Goal: Task Accomplishment & Management: Complete application form

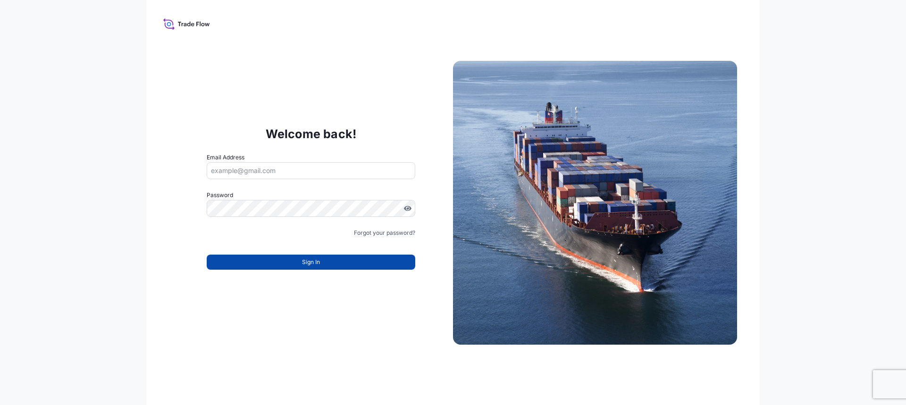
type input "[PERSON_NAME][EMAIL_ADDRESS][PERSON_NAME][DOMAIN_NAME]"
click at [297, 261] on button "Sign In" at bounding box center [311, 262] width 209 height 15
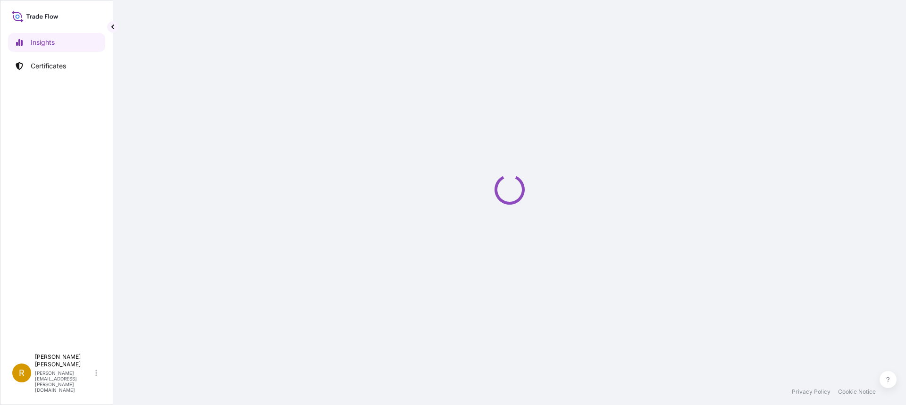
select select "2025"
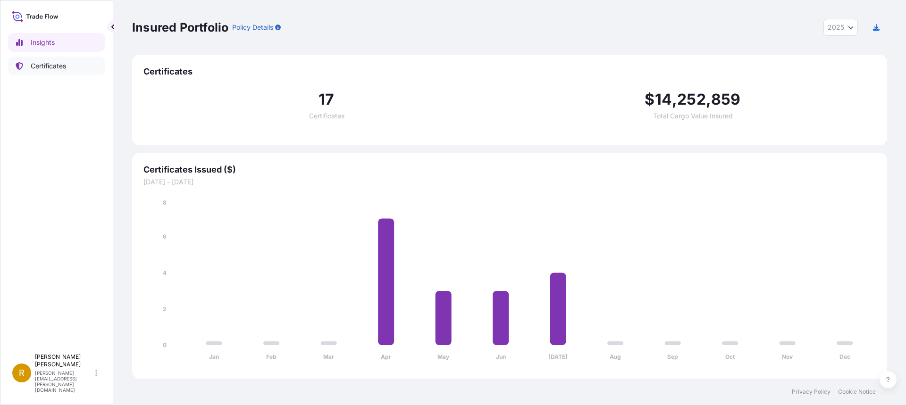
click at [42, 65] on p "Certificates" at bounding box center [48, 65] width 35 height 9
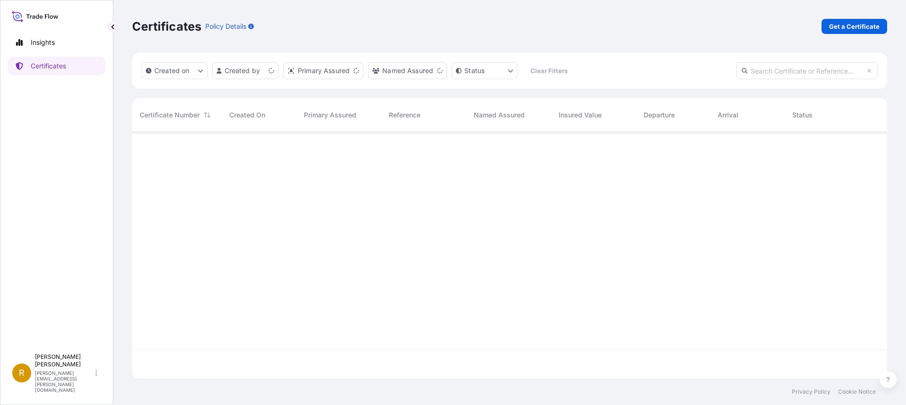
scroll to position [245, 748]
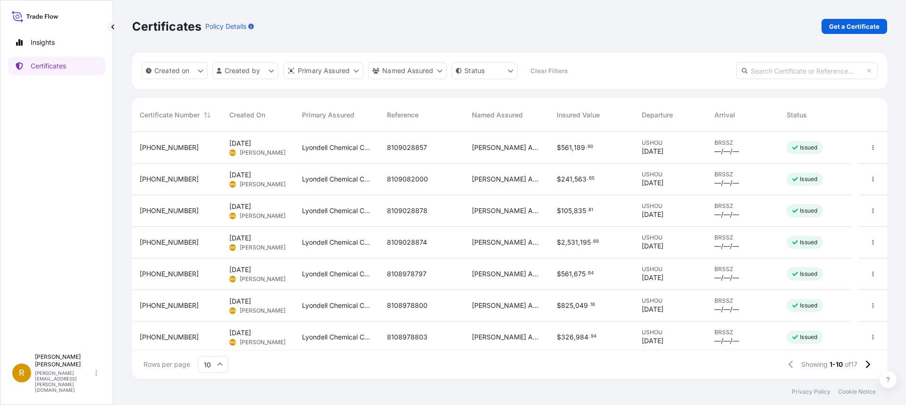
click at [153, 147] on span "[PHONE_NUMBER]" at bounding box center [169, 147] width 59 height 9
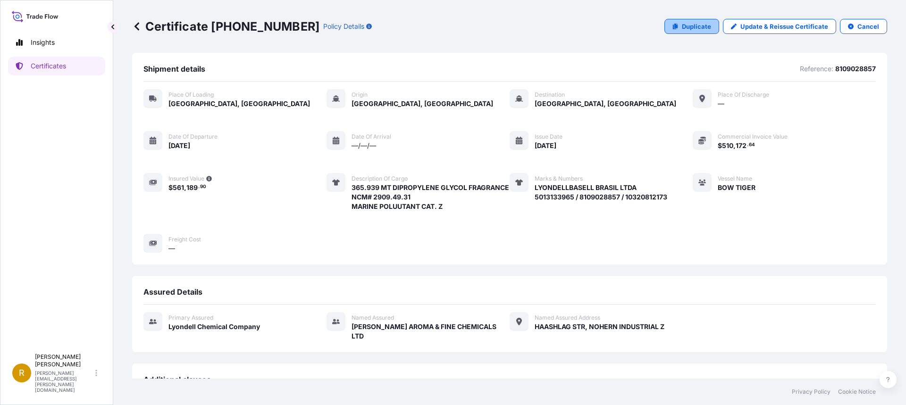
click at [696, 25] on p "Duplicate" at bounding box center [696, 26] width 29 height 9
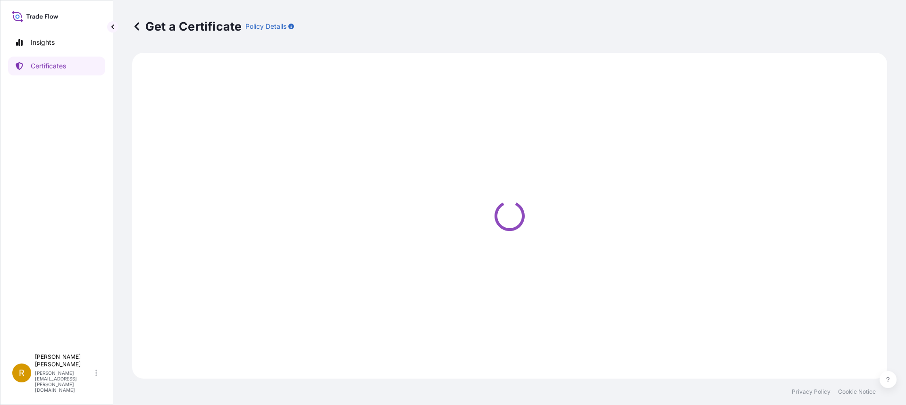
select select "Road / [GEOGRAPHIC_DATA]"
select select "Sea"
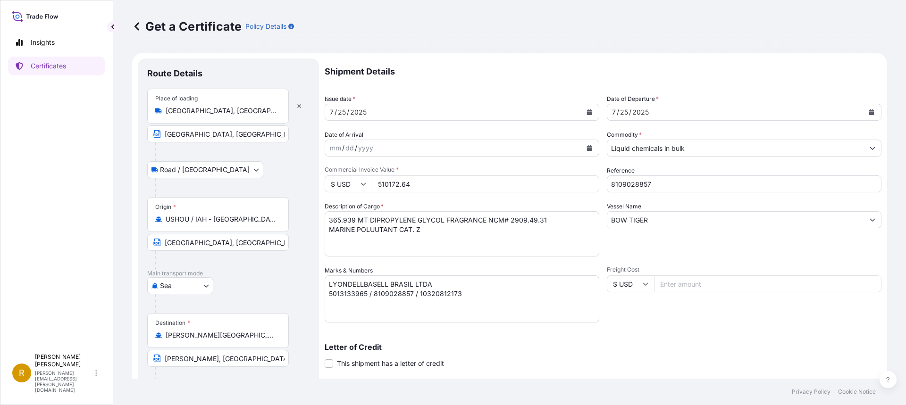
select select "32018"
click at [587, 112] on icon "Calendar" at bounding box center [589, 113] width 5 height 6
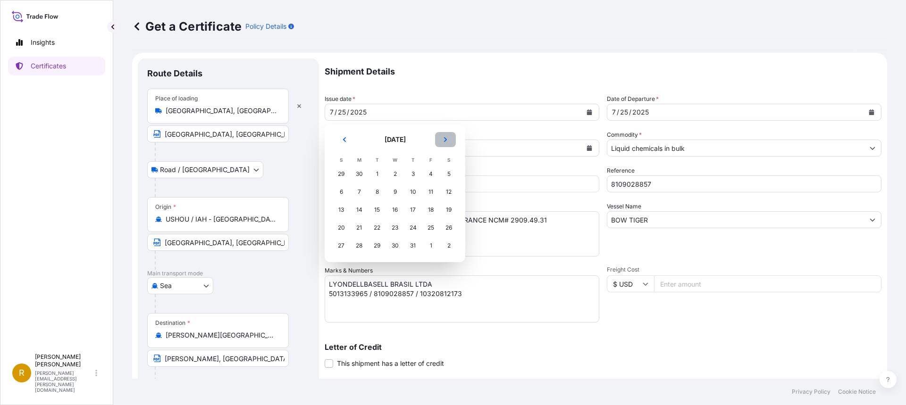
click at [445, 137] on icon "Next" at bounding box center [446, 140] width 6 height 6
click at [431, 210] on div "15" at bounding box center [430, 210] width 17 height 17
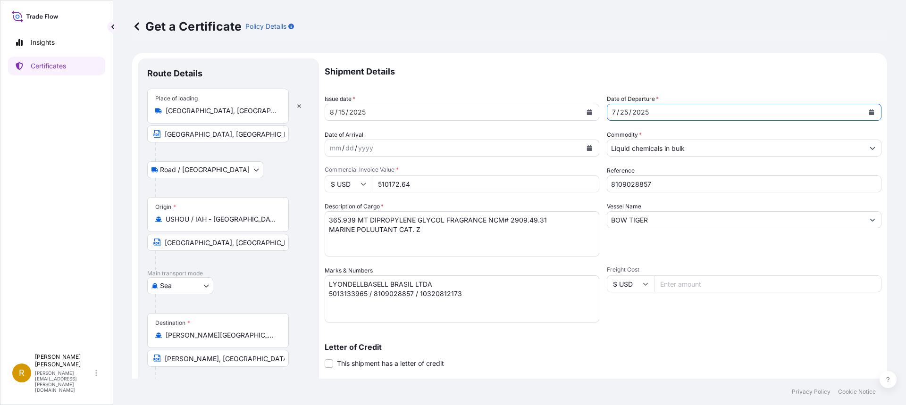
click at [869, 110] on icon "Calendar" at bounding box center [872, 113] width 6 height 6
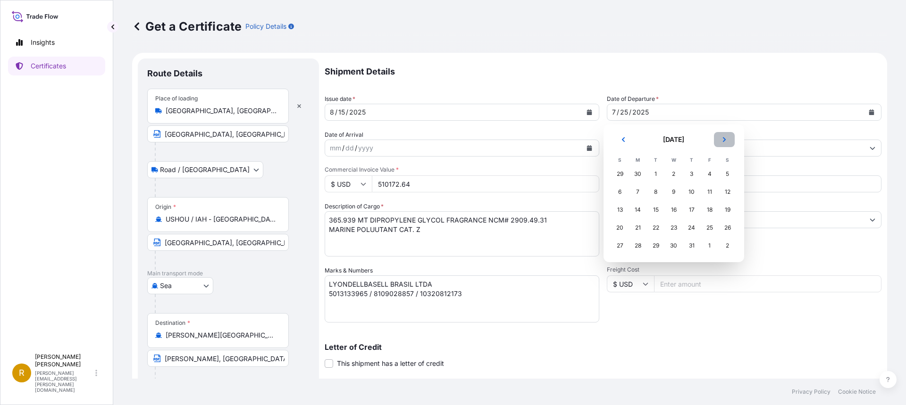
click at [727, 136] on button "Next" at bounding box center [724, 139] width 21 height 15
click at [712, 211] on div "15" at bounding box center [709, 210] width 17 height 17
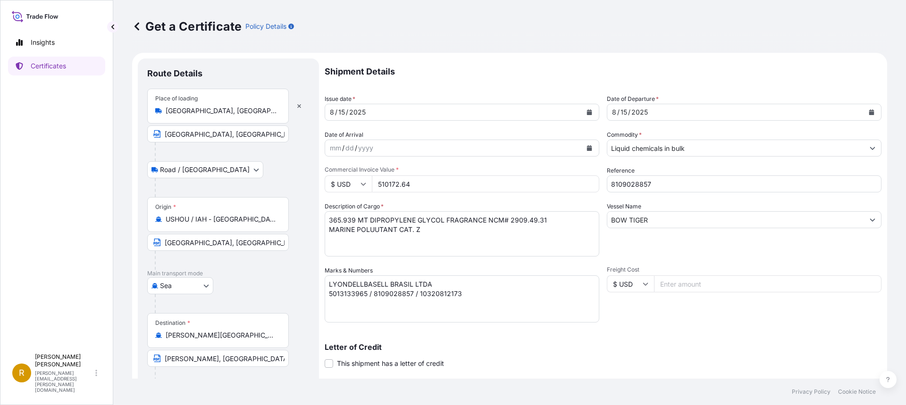
drag, startPoint x: 415, startPoint y: 185, endPoint x: 378, endPoint y: 183, distance: 36.9
click at [378, 183] on input "510172.64" at bounding box center [486, 184] width 228 height 17
type input "754748.17"
click at [657, 182] on input "8109028857" at bounding box center [744, 184] width 275 height 17
drag, startPoint x: 656, startPoint y: 185, endPoint x: 605, endPoint y: 183, distance: 50.5
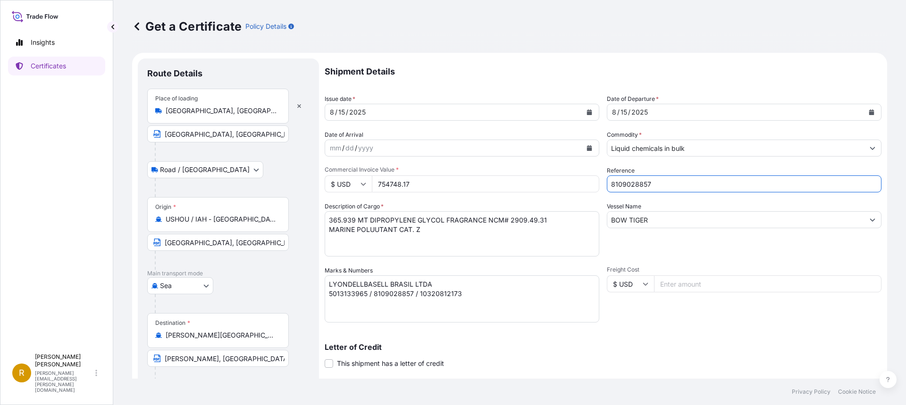
click at [607, 183] on input "8109028857" at bounding box center [744, 184] width 275 height 17
type input "8109163840"
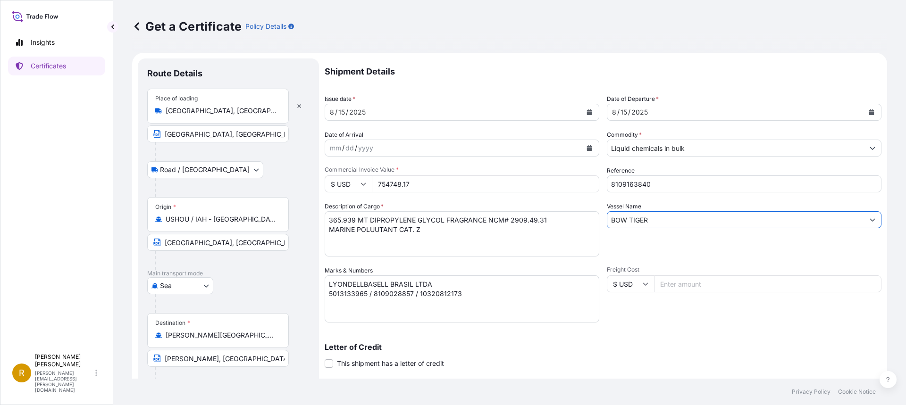
drag, startPoint x: 649, startPoint y: 218, endPoint x: 575, endPoint y: 219, distance: 73.2
click at [575, 219] on div "Shipment Details Issue date * [DATE] Date of Departure * [DATE] Date of Arrival…" at bounding box center [603, 266] width 557 height 414
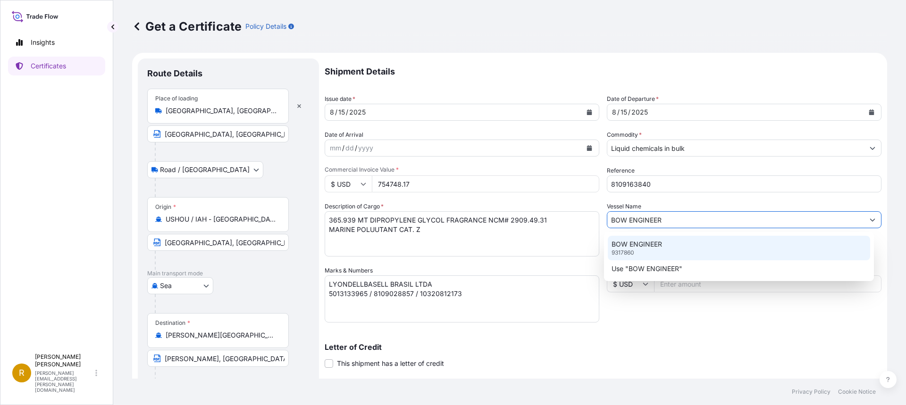
click at [651, 247] on p "BOW ENGINEER" at bounding box center [637, 244] width 51 height 9
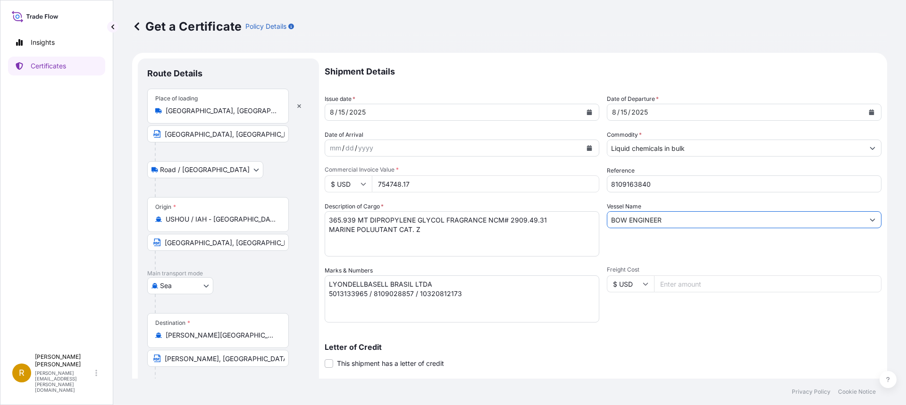
type input "BOW ENGINEER"
click at [332, 220] on textarea "365.939 MT DIPROPYLENE GLYCOL FRAGRANCE NCM# 2909.49.31 MARINE POLUUTANT CAT. Z" at bounding box center [462, 233] width 275 height 45
click at [482, 220] on textarea "365.939 MT DIPROPYLENE GLYCOL FRAGRANCE NCM# 2909.49.31 MARINE POLUUTANT CAT. Z" at bounding box center [462, 233] width 275 height 45
click at [413, 231] on textarea "365.939 MT DIPROPYLENE GLYCOL FRAGRANCE NCM# 2909.49.31 MARINE POLUUTANT CAT. Z" at bounding box center [462, 233] width 275 height 45
type textarea "839.250 MT VINYL [MEDICAL_DATA] MONOMER NCM# 2915.32.00 MARINE POLUUTANT CAT. Y"
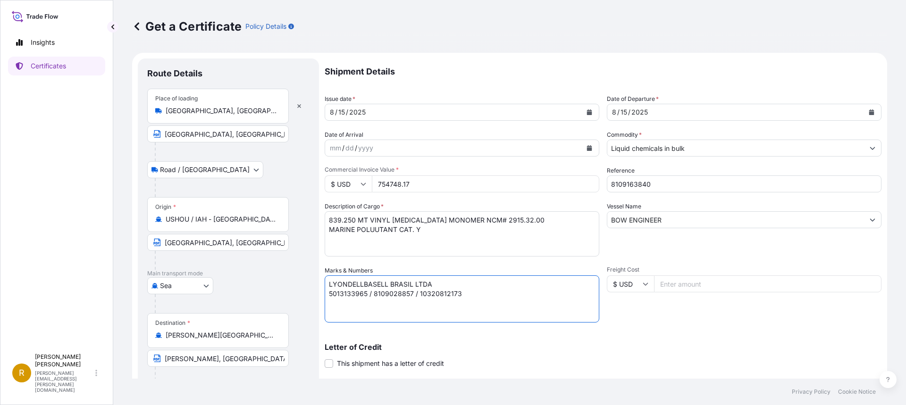
click at [336, 294] on textarea "LYONDELLBASELL BRASIL LTDA 5013133965 / 8109028857 / 10320812173" at bounding box center [462, 299] width 275 height 47
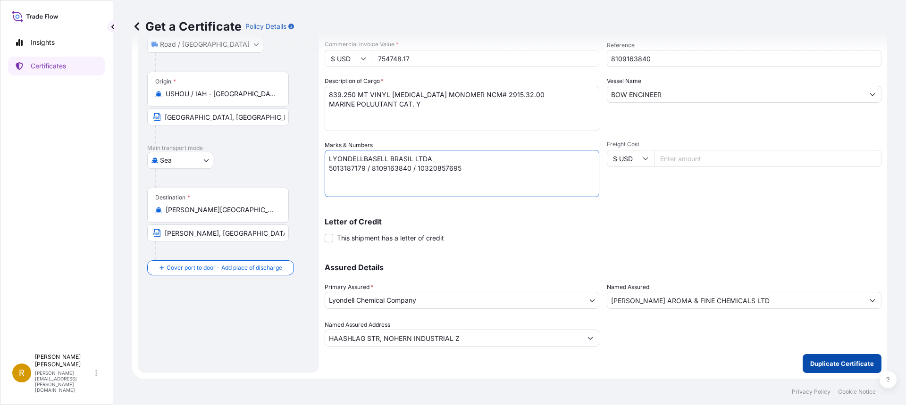
type textarea "LYONDELLBASELL BRASIL LTDA 5013187179 / 8109163840 / 10320857695"
click at [834, 363] on p "Duplicate Certificate" at bounding box center [843, 363] width 64 height 9
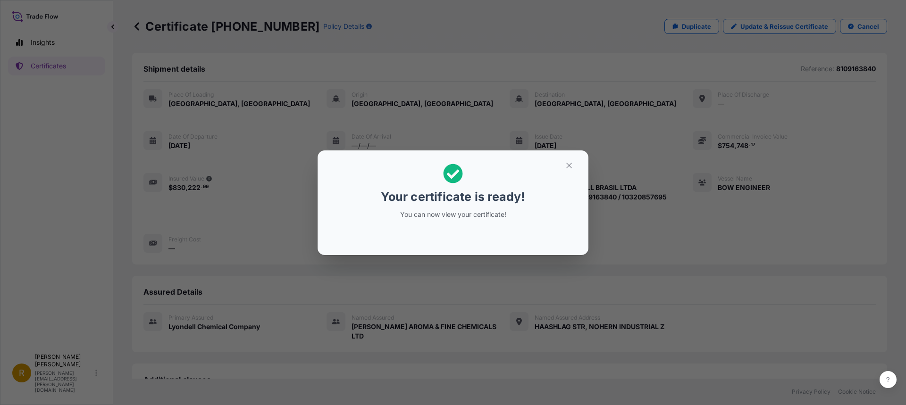
click at [455, 217] on p "You can now view your certificate!" at bounding box center [452, 214] width 145 height 9
click at [452, 177] on icon at bounding box center [453, 174] width 20 height 20
click at [571, 166] on icon "button" at bounding box center [569, 165] width 8 height 8
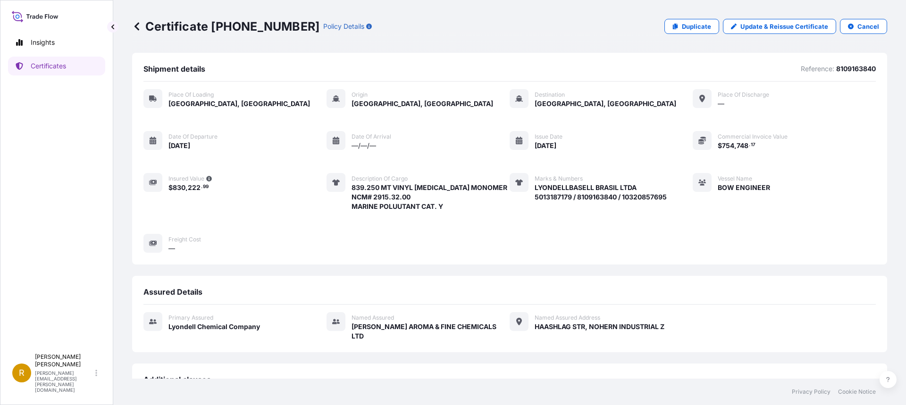
scroll to position [168, 0]
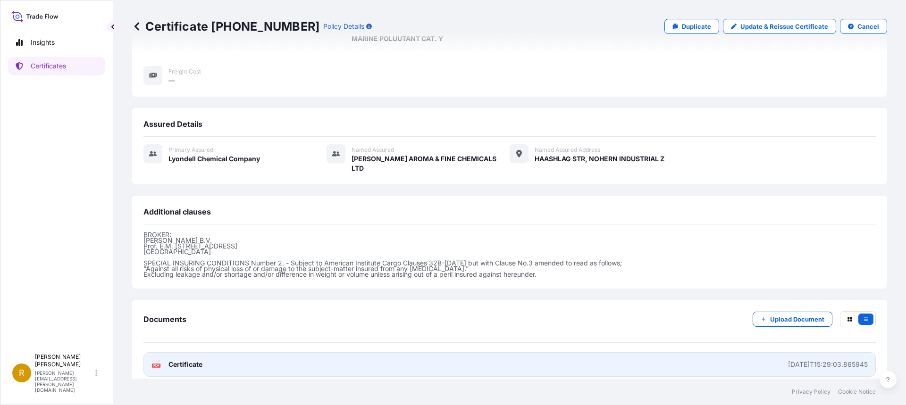
click at [199, 360] on span "Certificate" at bounding box center [186, 364] width 34 height 9
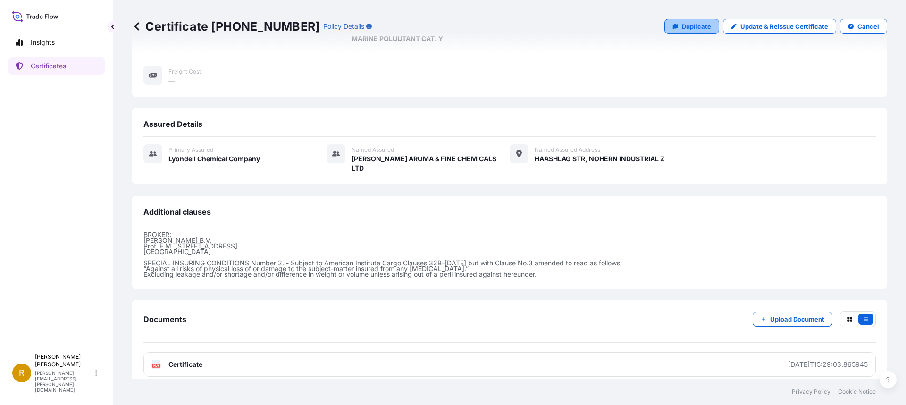
click at [693, 27] on p "Duplicate" at bounding box center [696, 26] width 29 height 9
select select "Road / [GEOGRAPHIC_DATA]"
select select "Sea"
select select "32018"
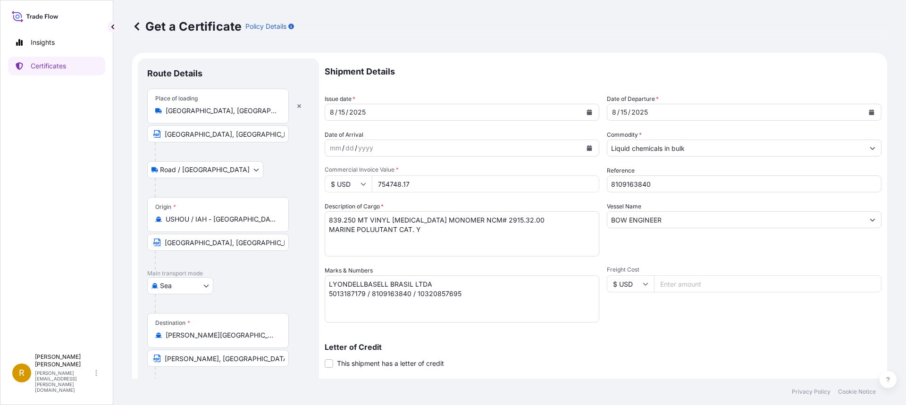
drag, startPoint x: 433, startPoint y: 185, endPoint x: 355, endPoint y: 184, distance: 78.4
click at [355, 184] on div "$ USD 754748.17" at bounding box center [462, 184] width 275 height 17
type input "433833.83"
drag, startPoint x: 662, startPoint y: 185, endPoint x: 561, endPoint y: 183, distance: 101.5
click at [561, 183] on div "Shipment Details Issue date * [DATE] Date of Departure * [DATE] Date of Arrival…" at bounding box center [603, 266] width 557 height 414
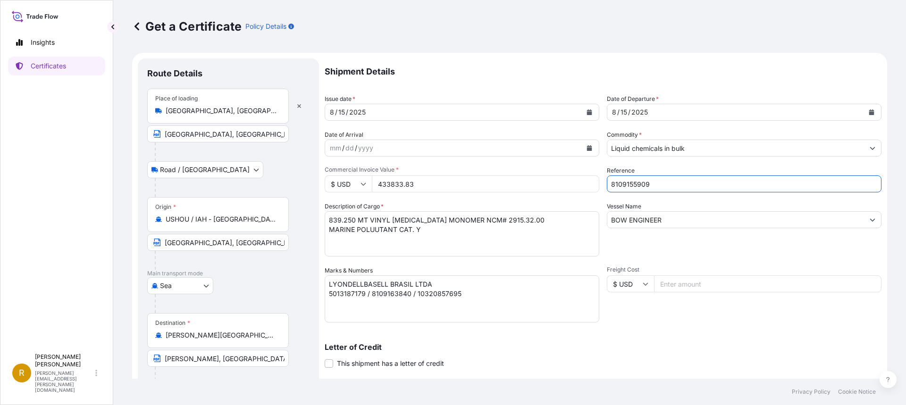
type input "8109155909"
click at [328, 220] on textarea "839.250 MT VINYL [MEDICAL_DATA] MONOMER NCM# 2915.32.00 MARINE POLUUTANT CAT. Y" at bounding box center [462, 233] width 275 height 45
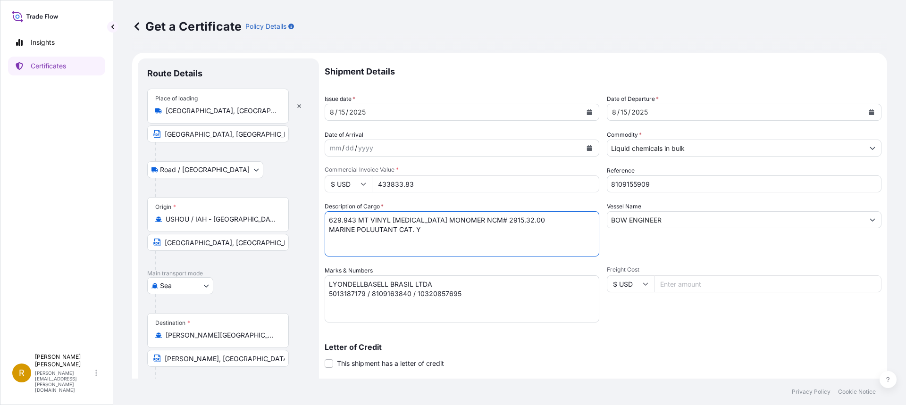
click at [370, 220] on textarea "839.250 MT VINYL [MEDICAL_DATA] MONOMER NCM# 2915.32.00 MARINE POLUUTANT CAT. Y" at bounding box center [462, 233] width 275 height 45
click at [465, 221] on textarea "839.250 MT VINYL [MEDICAL_DATA] MONOMER NCM# 2915.32.00 MARINE POLUUTANT CAT. Y" at bounding box center [462, 233] width 275 height 45
click at [417, 228] on textarea "839.250 MT VINYL [MEDICAL_DATA] MONOMER NCM# 2915.32.00 MARINE POLUUTANT CAT. Y" at bounding box center [462, 233] width 275 height 45
type textarea "629.943 MT GLACIAL [MEDICAL_DATA] NCM# 2915.21.00 MARINE POLUUTANT CAT. Z"
click at [329, 294] on textarea "LYONDELLBASELL BRASIL LTDA 5013187179 / 8109163840 / 10320857695" at bounding box center [462, 299] width 275 height 47
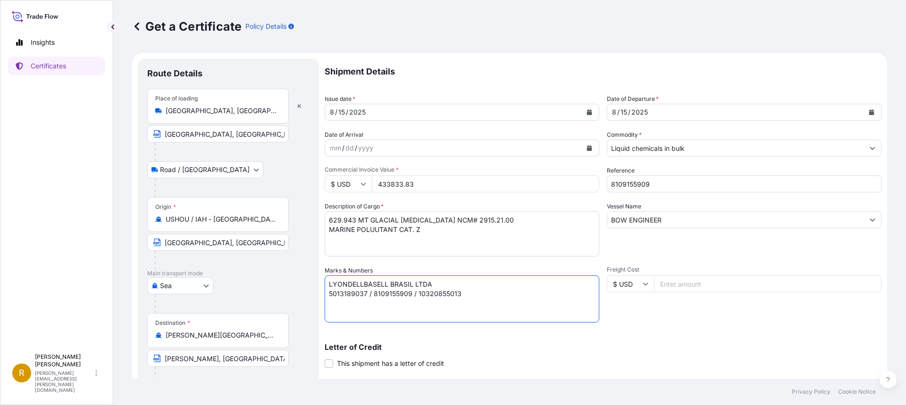
scroll to position [126, 0]
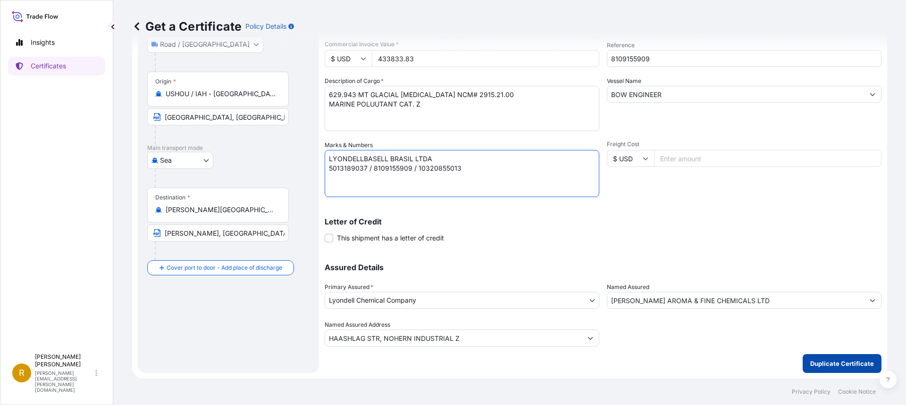
type textarea "LYONDELLBASELL BRASIL LTDA 5013189037 / 8109155909 / 10320855013"
click at [828, 362] on p "Duplicate Certificate" at bounding box center [843, 363] width 64 height 9
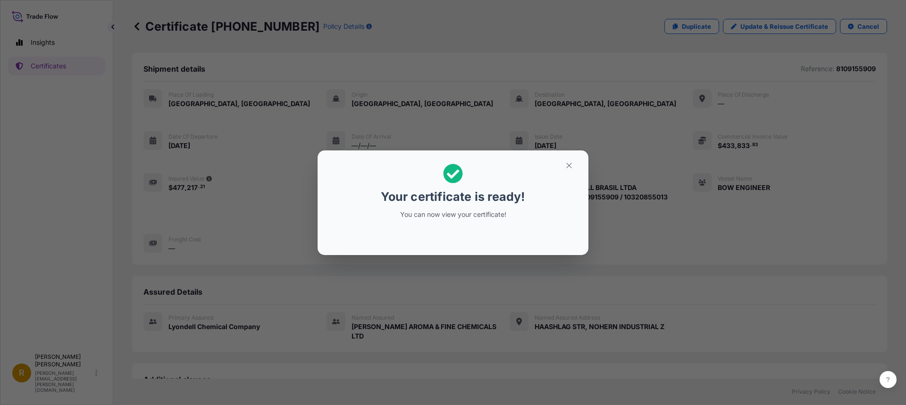
click at [455, 176] on icon at bounding box center [453, 173] width 19 height 19
click at [569, 166] on icon "button" at bounding box center [569, 165] width 8 height 8
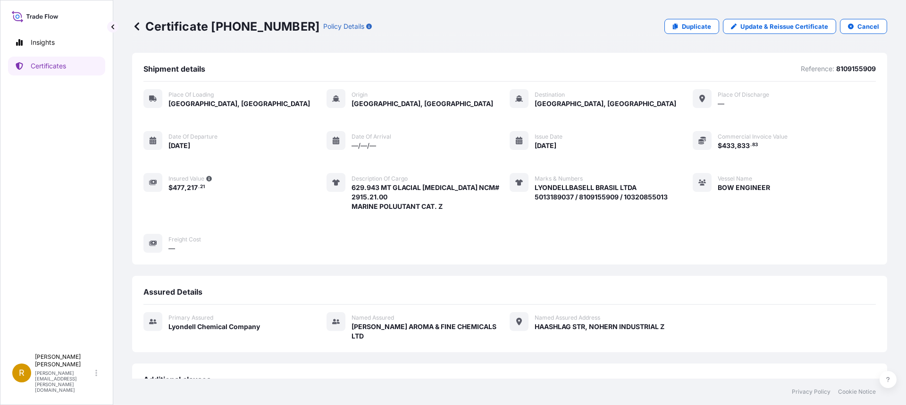
scroll to position [168, 0]
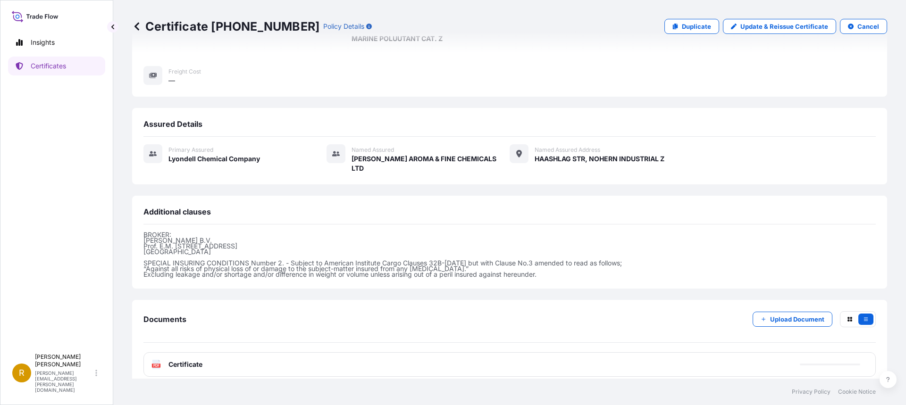
click at [195, 360] on span "Certificate" at bounding box center [186, 364] width 34 height 9
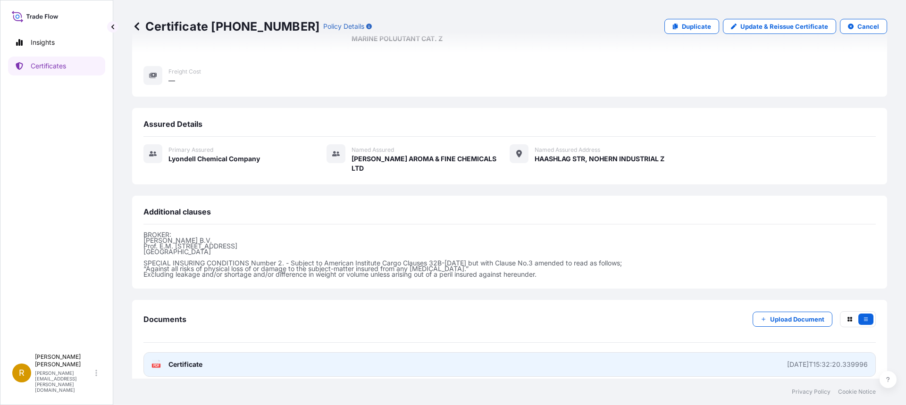
click at [153, 360] on g "PDF" at bounding box center [156, 364] width 8 height 9
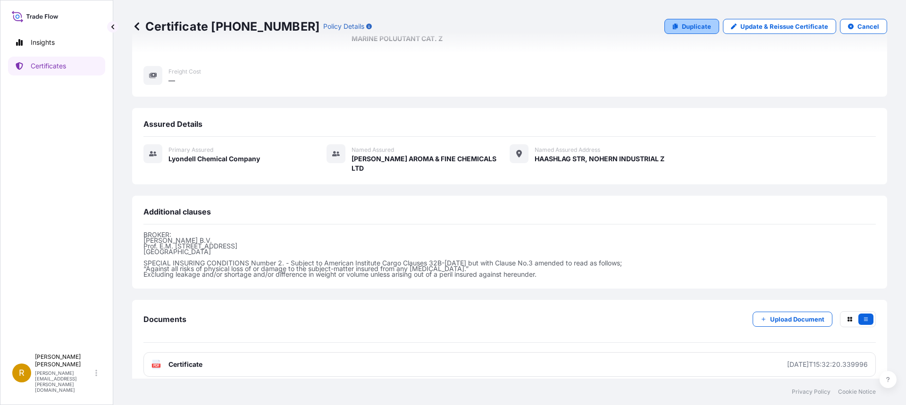
click at [684, 27] on p "Duplicate" at bounding box center [696, 26] width 29 height 9
select select "Road / [GEOGRAPHIC_DATA]"
select select "Sea"
select select "32018"
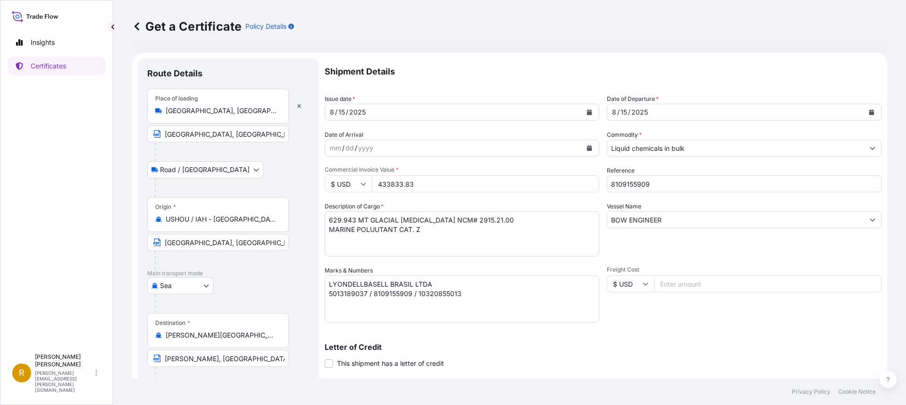
drag, startPoint x: 431, startPoint y: 184, endPoint x: 377, endPoint y: 182, distance: 54.8
click at [377, 183] on input "433833.83" at bounding box center [486, 184] width 228 height 17
type input "754746.37"
drag, startPoint x: 650, startPoint y: 181, endPoint x: 598, endPoint y: 182, distance: 52.4
click at [598, 182] on div "Shipment Details Issue date * [DATE] Date of Departure * [DATE] Date of Arrival…" at bounding box center [603, 266] width 557 height 414
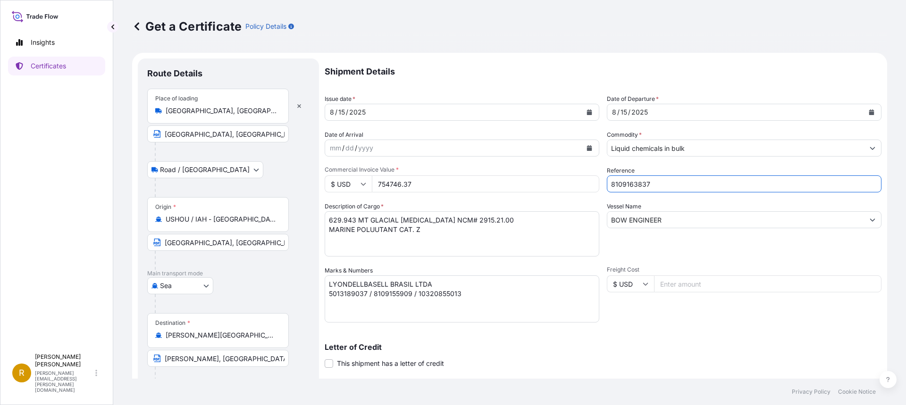
type input "8109163837"
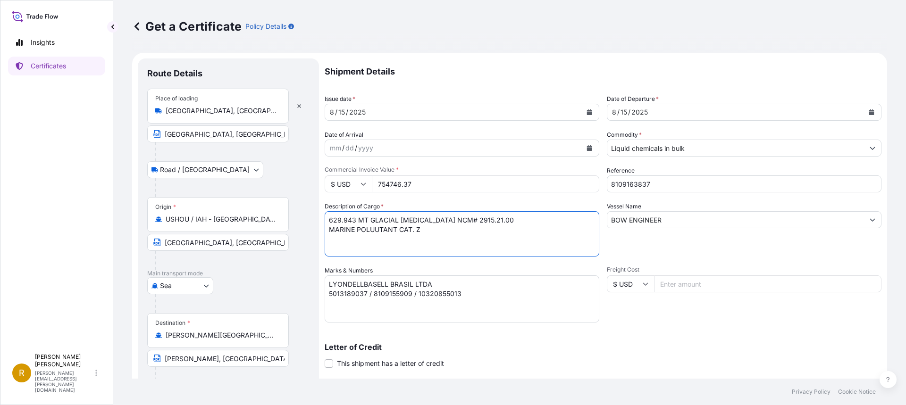
drag, startPoint x: 354, startPoint y: 219, endPoint x: 306, endPoint y: 219, distance: 47.7
click at [306, 219] on form "Route Details Place of loading [GEOGRAPHIC_DATA], [GEOGRAPHIC_DATA], [GEOGRAPHI…" at bounding box center [509, 279] width 755 height 452
drag, startPoint x: 369, startPoint y: 220, endPoint x: 440, endPoint y: 220, distance: 70.8
click at [440, 220] on textarea "629.943 MT GLACIAL [MEDICAL_DATA] NCM# 2915.21.00 MARINE POLUUTANT CAT. Z" at bounding box center [462, 233] width 275 height 45
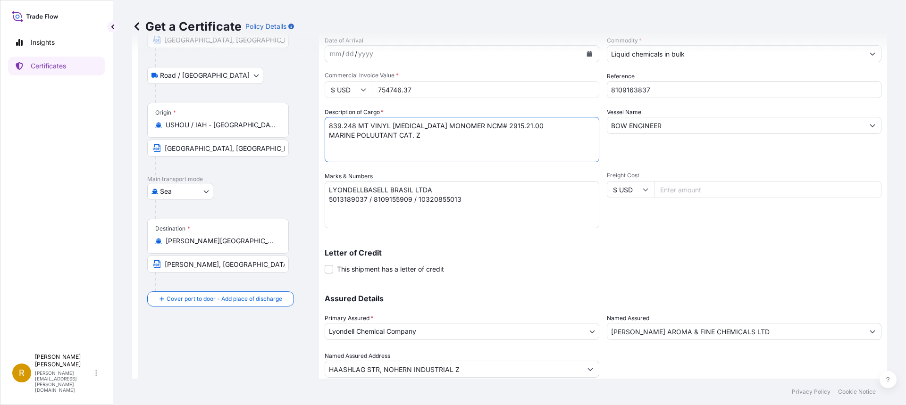
scroll to position [126, 0]
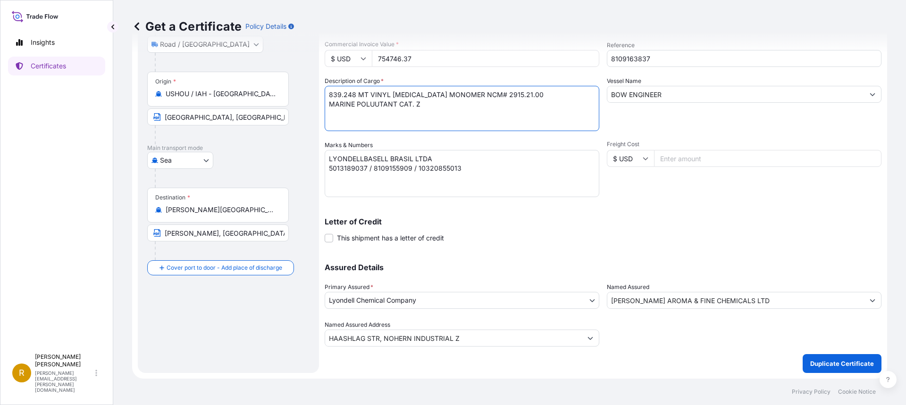
drag, startPoint x: 481, startPoint y: 94, endPoint x: 512, endPoint y: 94, distance: 30.7
click at [512, 94] on textarea "629.943 MT GLACIAL [MEDICAL_DATA] NCM# 2915.21.00 MARINE POLUUTANT CAT. Z" at bounding box center [462, 108] width 275 height 45
click at [417, 106] on textarea "629.943 MT GLACIAL [MEDICAL_DATA] NCM# 2915.21.00 MARINE POLUUTANT CAT. Z" at bounding box center [462, 108] width 275 height 45
type textarea "839.248 MT VINYL [MEDICAL_DATA] MONOMER NCM# 2915.32.00 MARINE POLUUTANT CAT. Y"
click at [340, 166] on textarea "LYONDELLBASELL BRASIL LTDA 5013189037 / 8109155909 / 10320855013" at bounding box center [462, 173] width 275 height 47
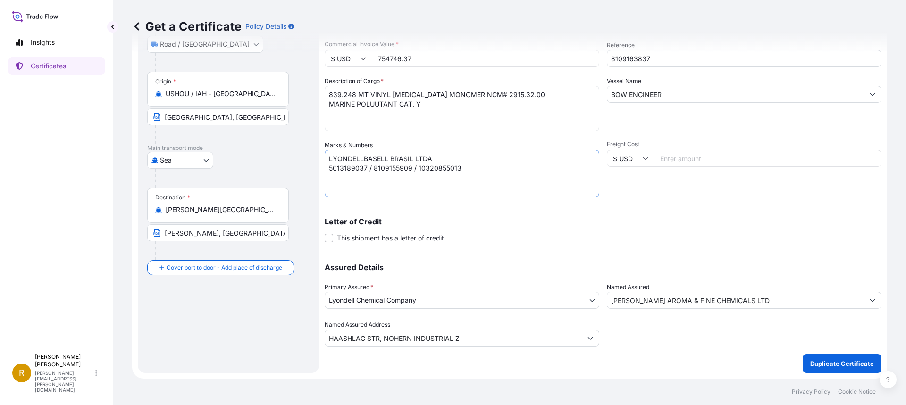
click at [340, 166] on textarea "LYONDELLBASELL BRASIL LTDA 5013189037 / 8109155909 / 10320855013" at bounding box center [462, 173] width 275 height 47
type textarea "LYONDELLBASELL BRASIL LTDA 5013223807 / 8109163837 / 10320857664"
click at [819, 362] on p "Duplicate Certificate" at bounding box center [843, 363] width 64 height 9
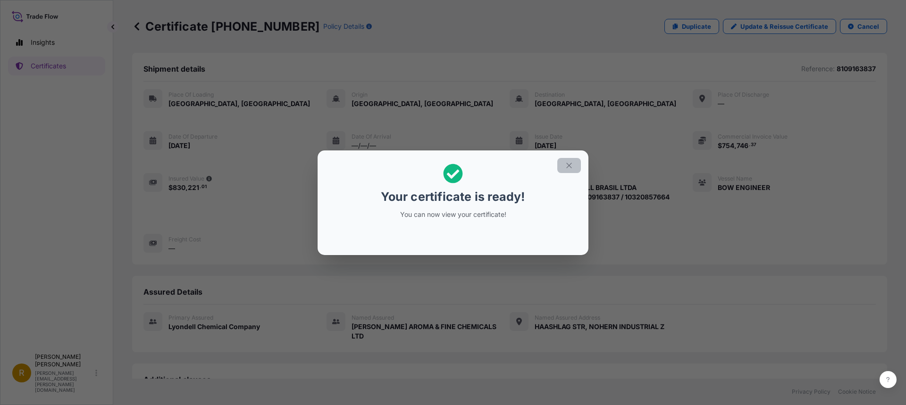
click at [570, 162] on icon "button" at bounding box center [569, 165] width 8 height 8
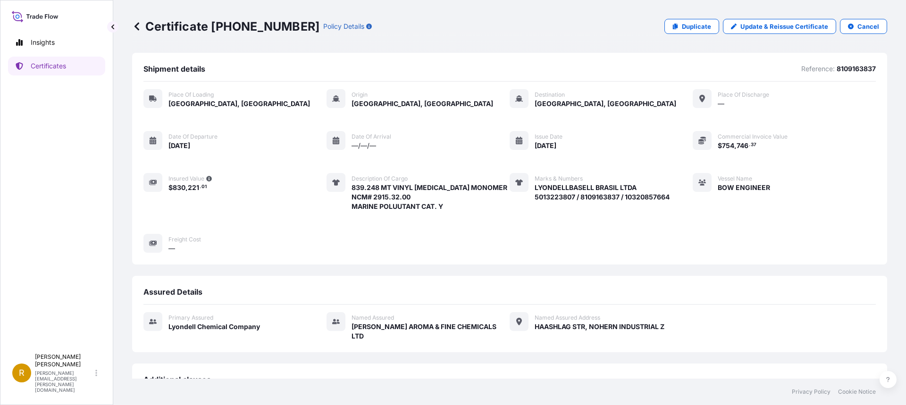
scroll to position [168, 0]
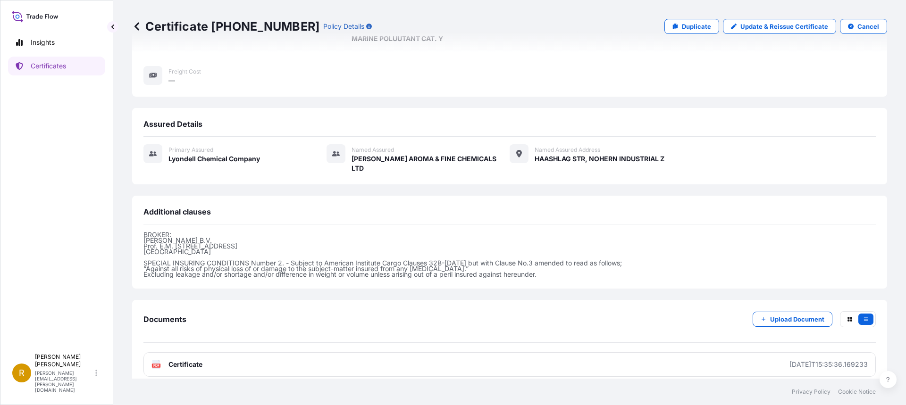
click at [155, 364] on text "PDF" at bounding box center [156, 365] width 6 height 3
click at [683, 24] on p "Duplicate" at bounding box center [696, 26] width 29 height 9
select select "Road / [GEOGRAPHIC_DATA]"
select select "Sea"
select select "32018"
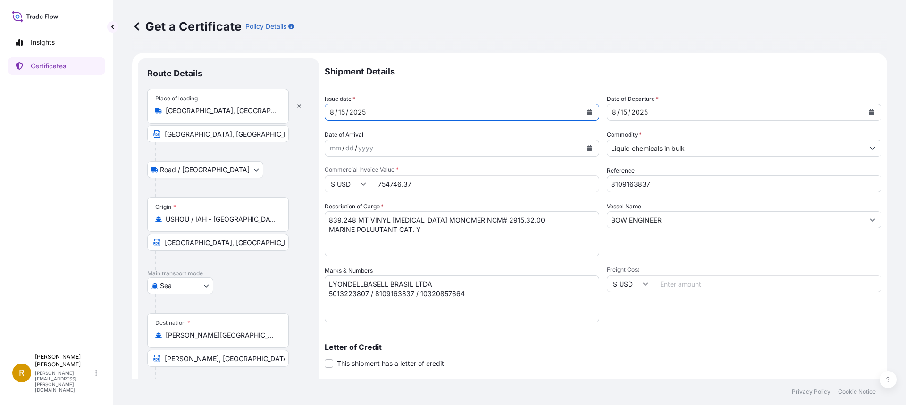
click at [587, 111] on icon "Calendar" at bounding box center [589, 113] width 5 height 6
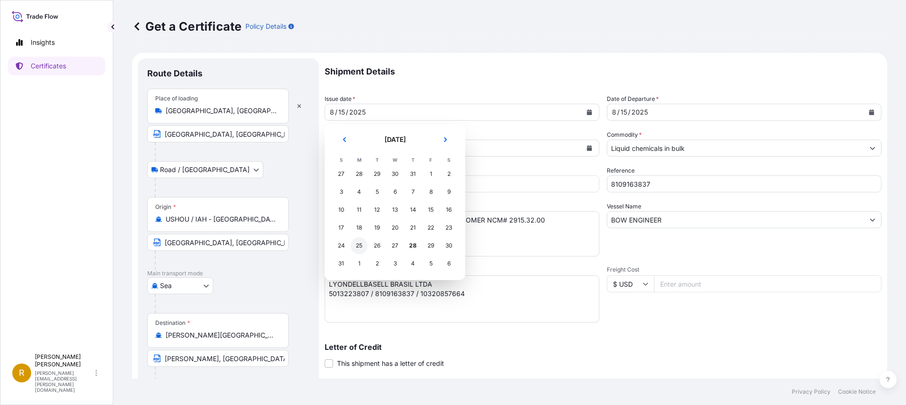
click at [357, 246] on div "25" at bounding box center [359, 245] width 17 height 17
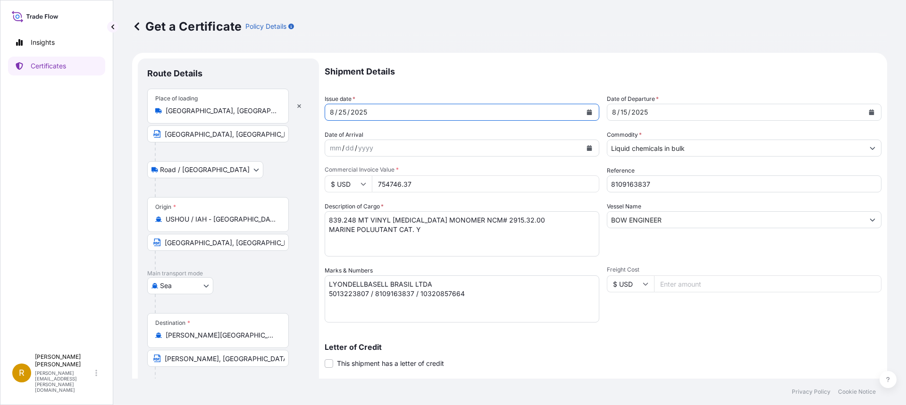
click at [870, 112] on icon "Calendar" at bounding box center [872, 113] width 5 height 6
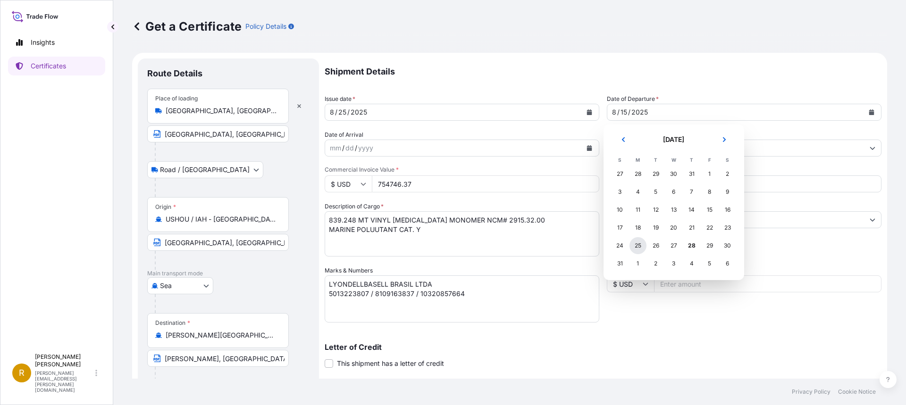
click at [639, 248] on div "25" at bounding box center [638, 245] width 17 height 17
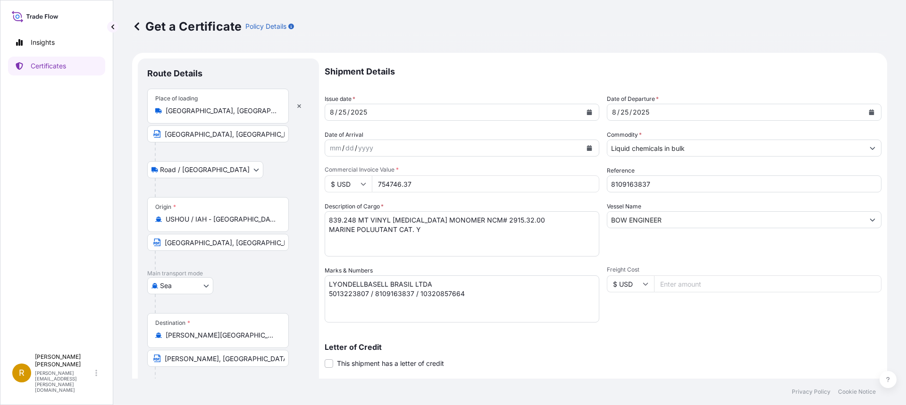
drag, startPoint x: 431, startPoint y: 183, endPoint x: 352, endPoint y: 183, distance: 78.8
click at [352, 183] on div "$ USD 754746.37" at bounding box center [462, 184] width 275 height 17
type input "1048332.48"
drag, startPoint x: 657, startPoint y: 185, endPoint x: 572, endPoint y: 188, distance: 84.5
click at [572, 188] on div "Shipment Details Issue date * [DATE] Date of Departure * [DATE] Date of Arrival…" at bounding box center [603, 266] width 557 height 414
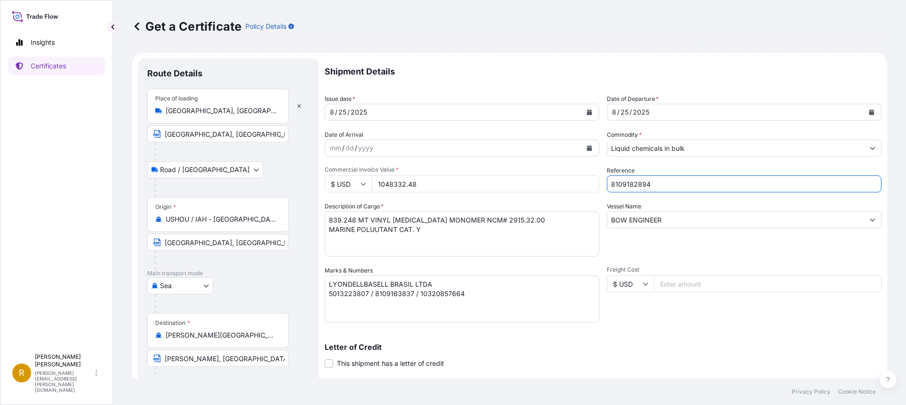
type input "8109182894"
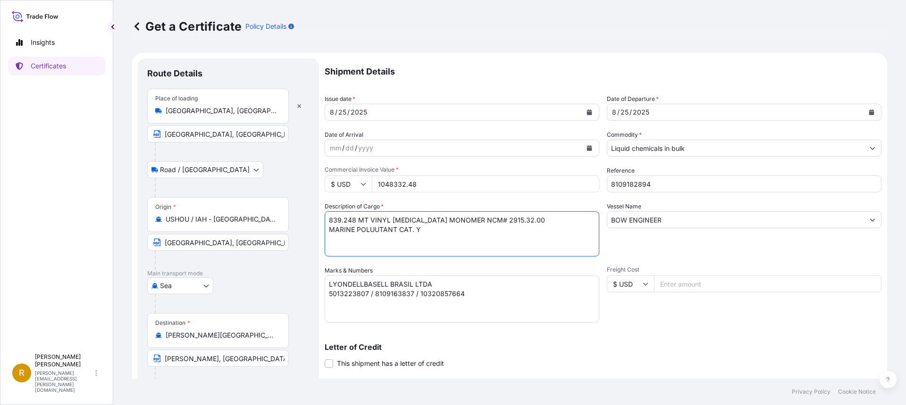
drag, startPoint x: 355, startPoint y: 220, endPoint x: 326, endPoint y: 219, distance: 28.8
click at [326, 219] on textarea "839.248 MT VINYL [MEDICAL_DATA] MONOMER NCM# 2915.32.00 MARINE POLUUTANT CAT. Y" at bounding box center [462, 233] width 275 height 45
click at [373, 219] on textarea "839.248 MT VINYL [MEDICAL_DATA] MONOMER NCM# 2915.32.00 MARINE POLUUTANT CAT. Y" at bounding box center [462, 233] width 275 height 45
drag, startPoint x: 504, startPoint y: 221, endPoint x: 538, endPoint y: 220, distance: 33.5
click at [538, 220] on textarea "839.248 MT VINYL [MEDICAL_DATA] MONOMER NCM# 2915.32.00 MARINE POLUUTANT CAT. Y" at bounding box center [462, 233] width 275 height 45
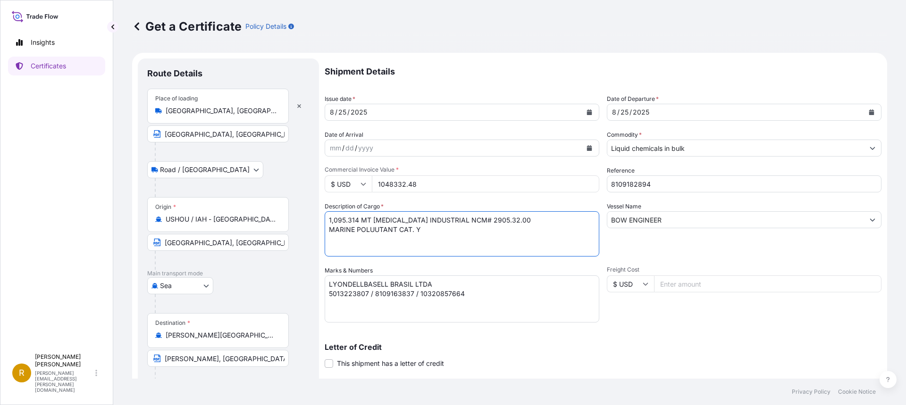
click at [415, 231] on textarea "839.248 MT VINYL [MEDICAL_DATA] MONOMER NCM# 2915.32.00 MARINE POLUUTANT CAT. Y" at bounding box center [462, 233] width 275 height 45
type textarea "1,095.314 MT [MEDICAL_DATA] INDUSTRIAL NCM# 2905.32.00 MARINE POLUUTANT CAT. OS"
click at [345, 294] on textarea "LYONDELLBASELL BRASIL LTDA 5013223807 / 8109163837 / 10320857664" at bounding box center [462, 299] width 275 height 47
click at [388, 295] on textarea "LYONDELLBASELL BRASIL LTDA 5013223807 / 8109163837 / 10320857664" at bounding box center [462, 299] width 275 height 47
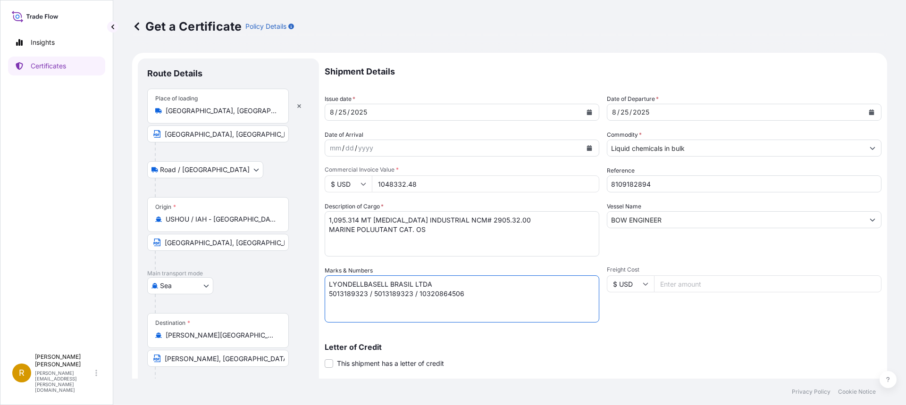
click at [388, 295] on textarea "LYONDELLBASELL BRASIL LTDA 5013223807 / 8109163837 / 10320857664" at bounding box center [462, 299] width 275 height 47
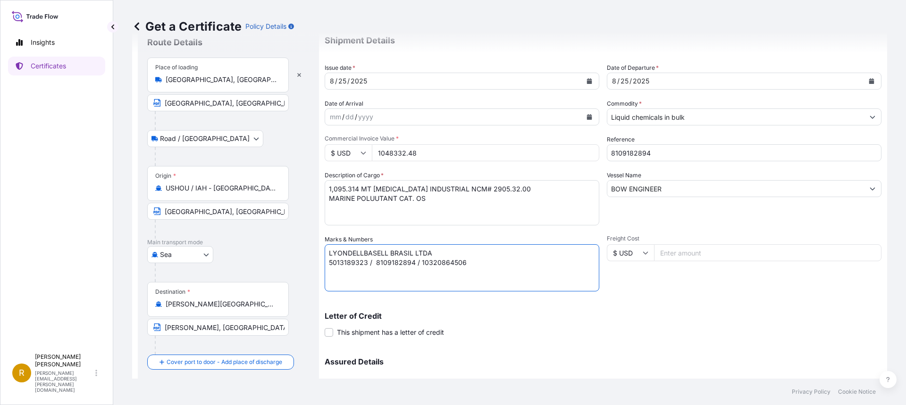
scroll to position [126, 0]
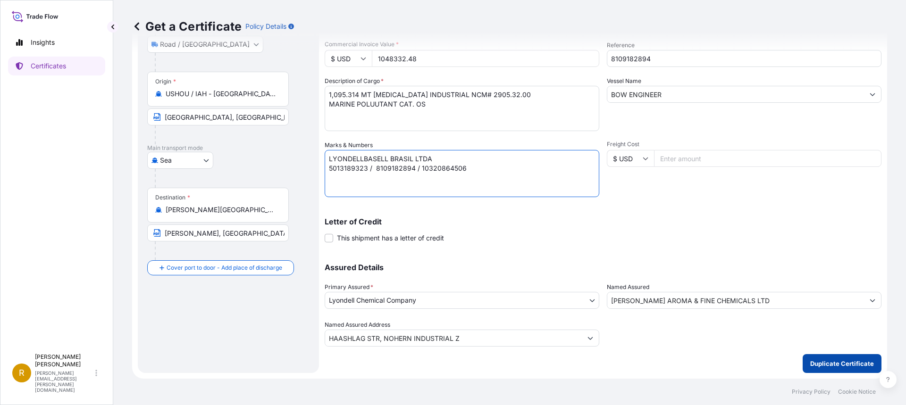
type textarea "LYONDELLBASELL BRASIL LTDA 5013189323 / 8109182894 / 10320864506"
click at [813, 364] on p "Duplicate Certificate" at bounding box center [843, 363] width 64 height 9
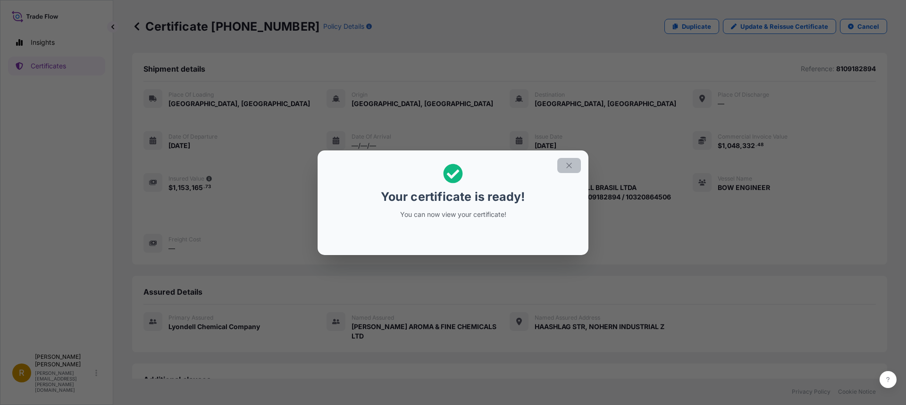
click at [568, 166] on icon "button" at bounding box center [569, 165] width 8 height 8
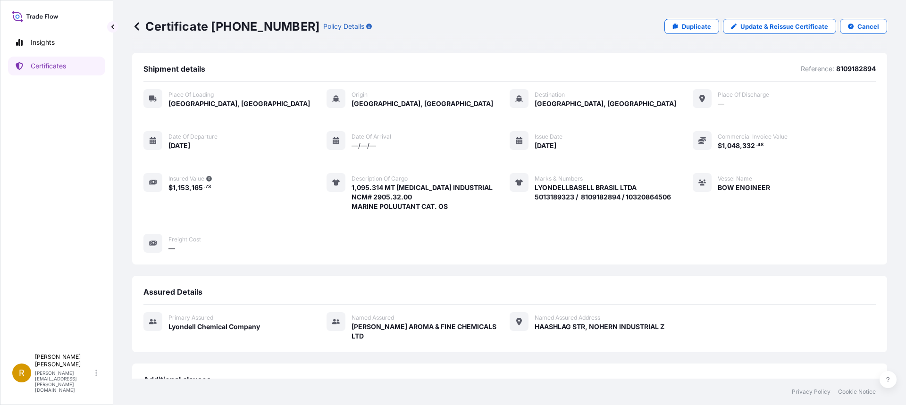
scroll to position [168, 0]
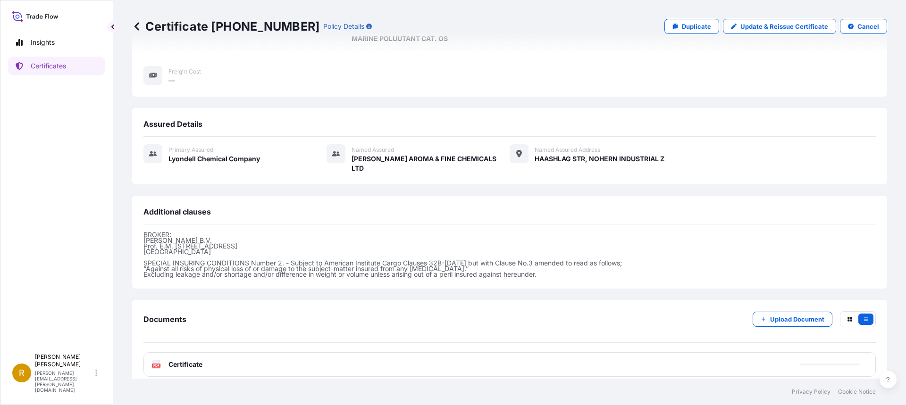
click at [155, 364] on text "PDF" at bounding box center [156, 365] width 6 height 3
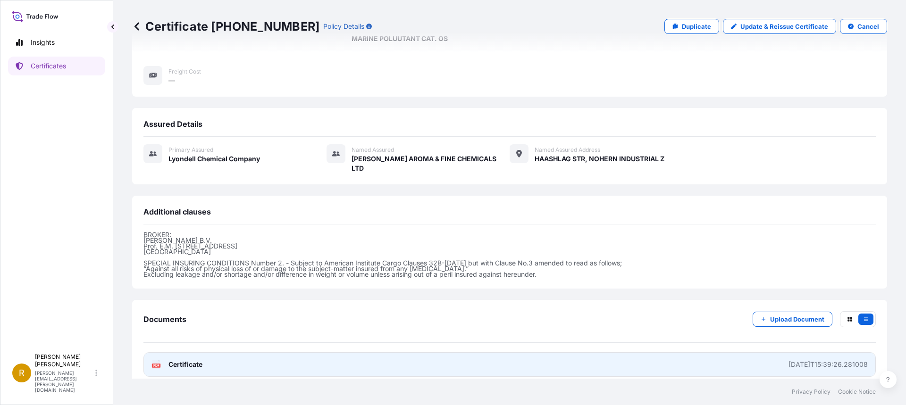
click at [156, 364] on text "PDF" at bounding box center [156, 365] width 6 height 3
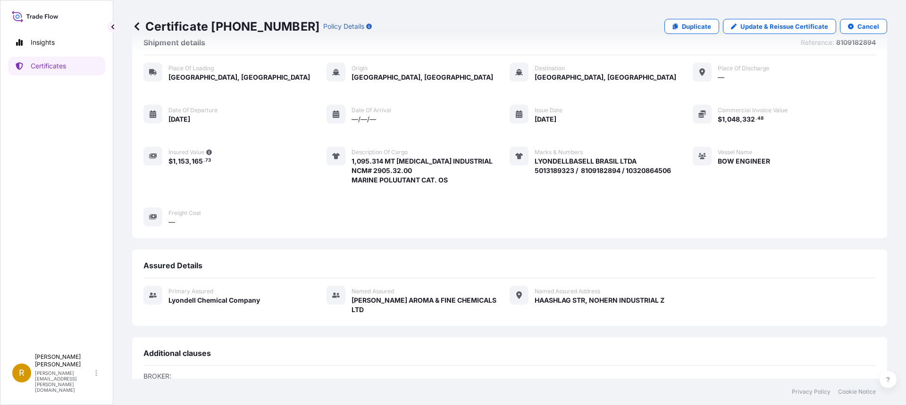
scroll to position [0, 0]
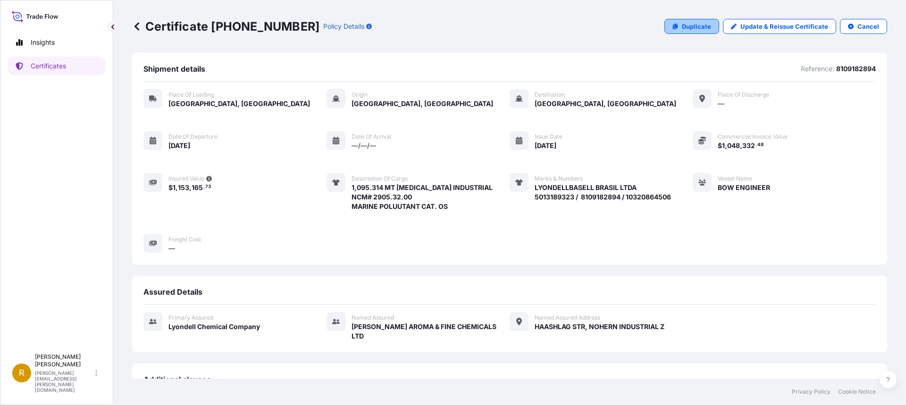
click at [695, 27] on p "Duplicate" at bounding box center [696, 26] width 29 height 9
select select "Road / [GEOGRAPHIC_DATA]"
select select "Sea"
select select "32018"
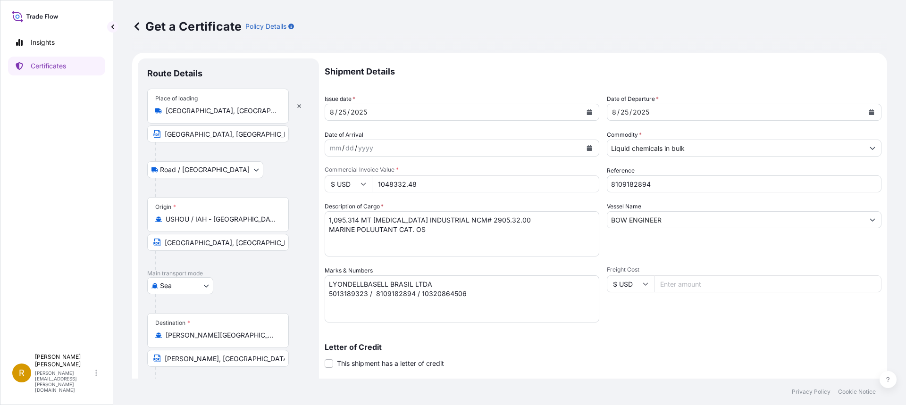
drag, startPoint x: 427, startPoint y: 184, endPoint x: 373, endPoint y: 184, distance: 53.8
click at [373, 184] on input "1048332.48" at bounding box center [486, 184] width 228 height 17
type input "507834.10"
drag, startPoint x: 656, startPoint y: 182, endPoint x: 592, endPoint y: 182, distance: 63.3
click at [592, 182] on div "Shipment Details Issue date * [DATE] Date of Departure * [DATE] Date of Arrival…" at bounding box center [603, 266] width 557 height 414
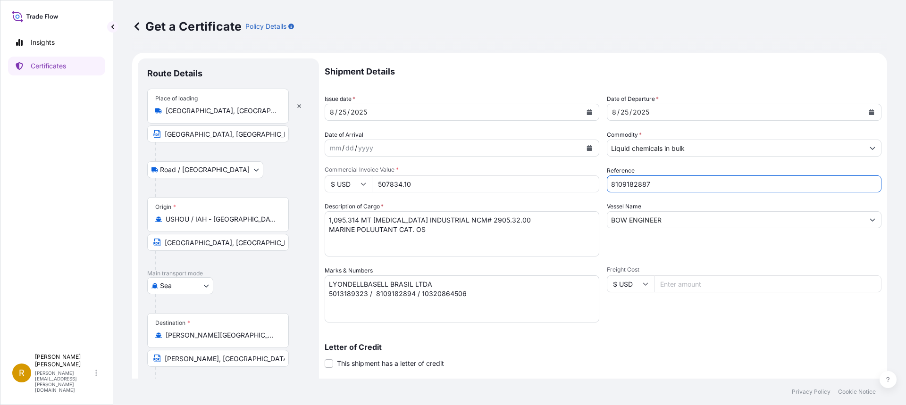
type input "8109182887"
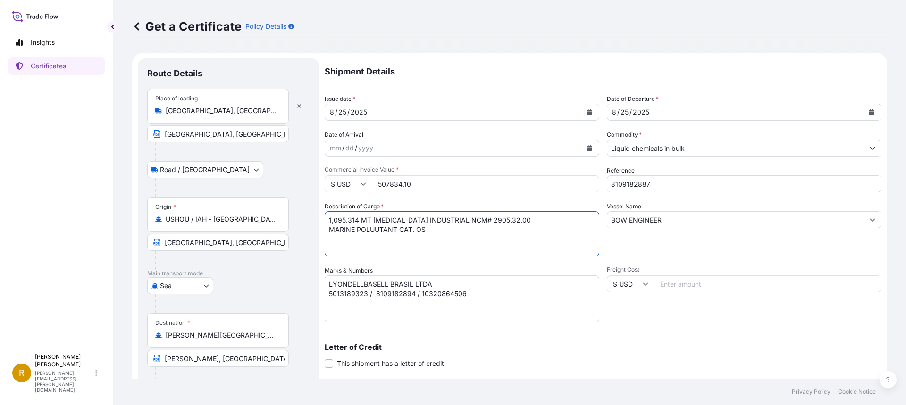
drag, startPoint x: 357, startPoint y: 220, endPoint x: 308, endPoint y: 216, distance: 49.2
click at [308, 216] on form "Route Details Place of loading [GEOGRAPHIC_DATA], [GEOGRAPHIC_DATA], [GEOGRAPHI…" at bounding box center [509, 279] width 755 height 452
drag, startPoint x: 369, startPoint y: 221, endPoint x: 477, endPoint y: 222, distance: 108.1
click at [477, 222] on textarea "1,095.314 MT [MEDICAL_DATA] INDUSTRIAL NCM# 2905.32.00 MARINE POLUUTANT CAT. OS" at bounding box center [462, 233] width 275 height 45
drag, startPoint x: 508, startPoint y: 221, endPoint x: 545, endPoint y: 220, distance: 36.8
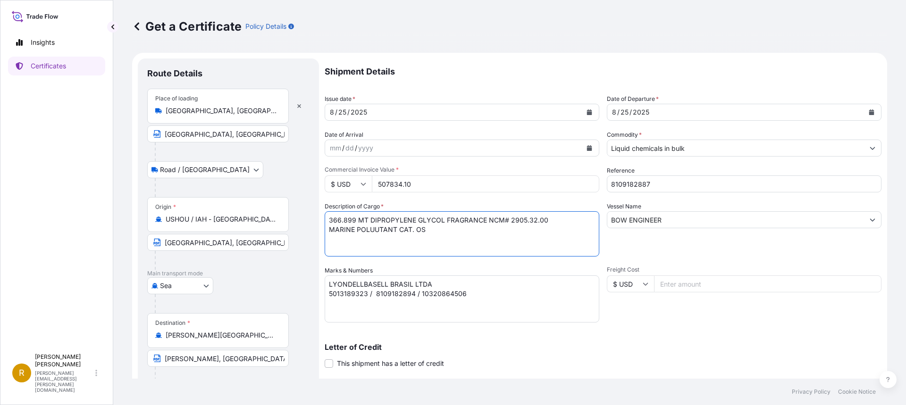
click at [545, 220] on textarea "1,095.314 MT [MEDICAL_DATA] INDUSTRIAL NCM# 2905.32.00 MARINE POLUUTANT CAT. OS" at bounding box center [462, 233] width 275 height 45
click at [417, 228] on textarea "1,095.314 MT [MEDICAL_DATA] INDUSTRIAL NCM# 2905.32.00 MARINE POLUUTANT CAT. OS" at bounding box center [462, 233] width 275 height 45
type textarea "366.899 MT DIPROPYLENE GLYCOL FRAGRANCE NCM# 2909.49.31 MARINE POLUUTANT CAT. Z"
click at [337, 294] on textarea "LYONDELLBASELL BRASIL LTDA 5013189323 / 8109182894 / 10320864506" at bounding box center [462, 299] width 275 height 47
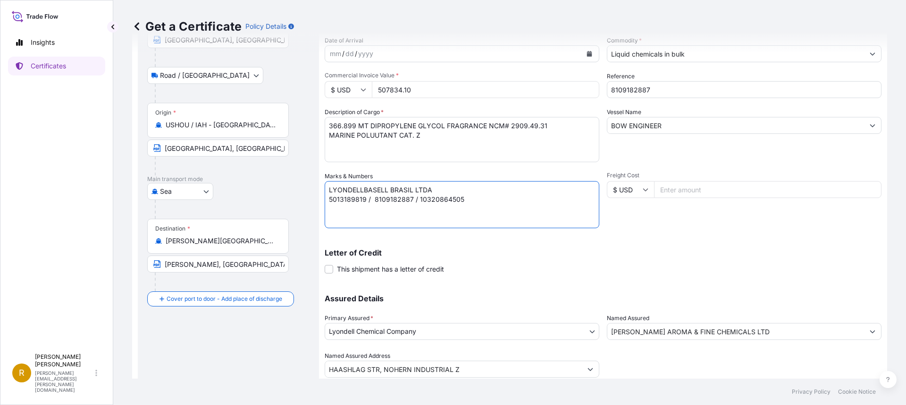
scroll to position [126, 0]
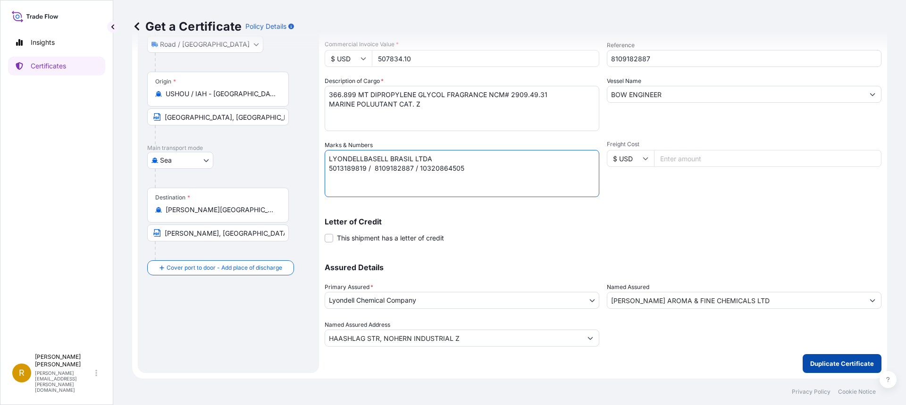
type textarea "LYONDELLBASELL BRASIL LTDA 5013189819 / 8109182887 / 10320864505"
click at [837, 362] on p "Duplicate Certificate" at bounding box center [843, 363] width 64 height 9
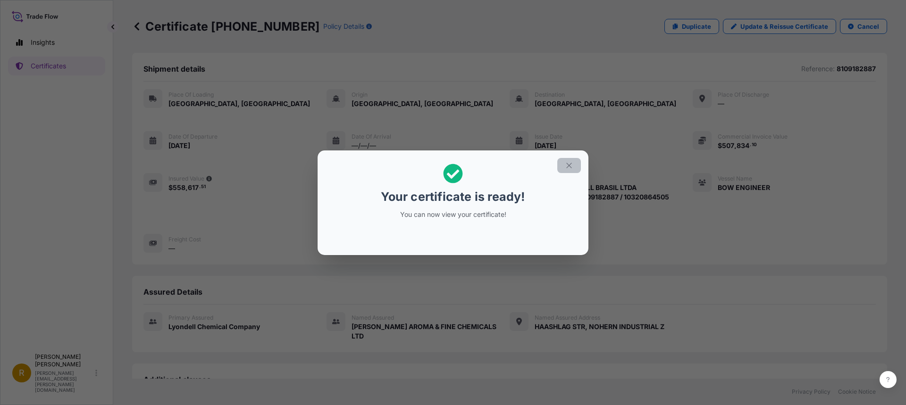
click at [572, 165] on icon "button" at bounding box center [569, 165] width 8 height 8
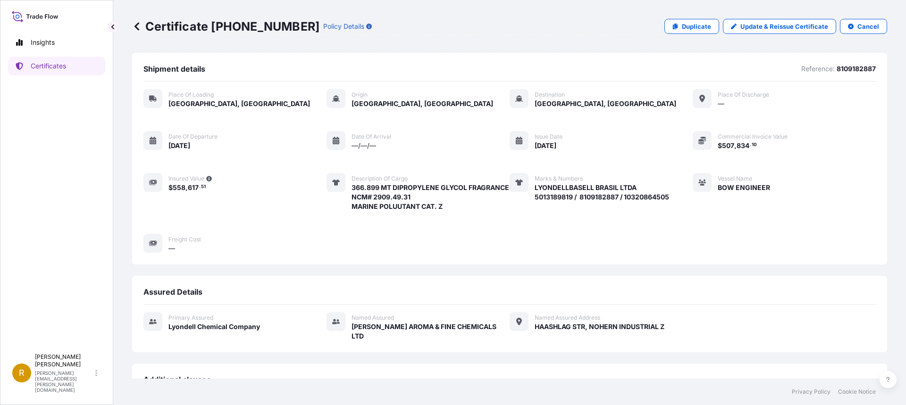
scroll to position [168, 0]
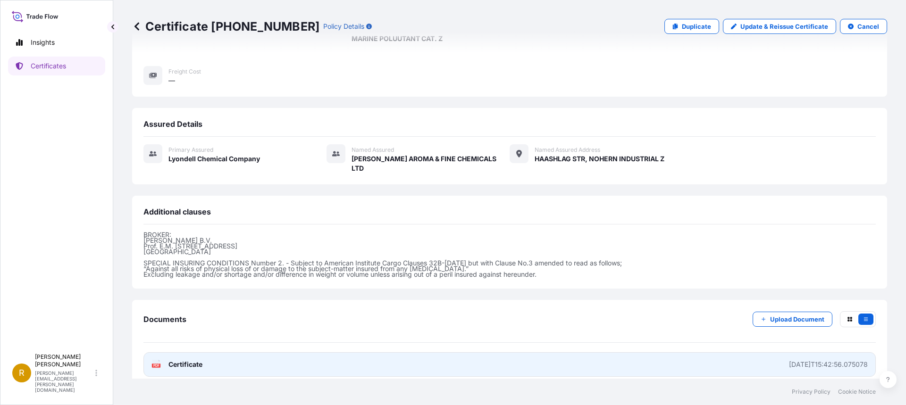
click at [158, 360] on icon at bounding box center [156, 364] width 8 height 9
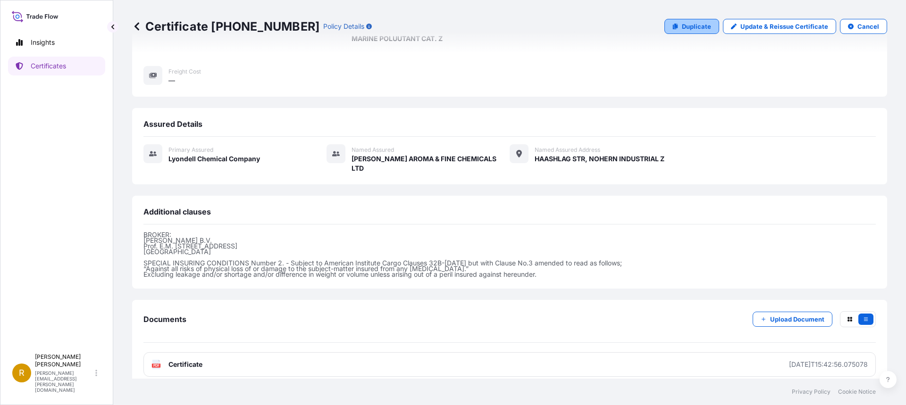
click at [692, 27] on p "Duplicate" at bounding box center [696, 26] width 29 height 9
select select "Road / [GEOGRAPHIC_DATA]"
select select "Sea"
select select "32018"
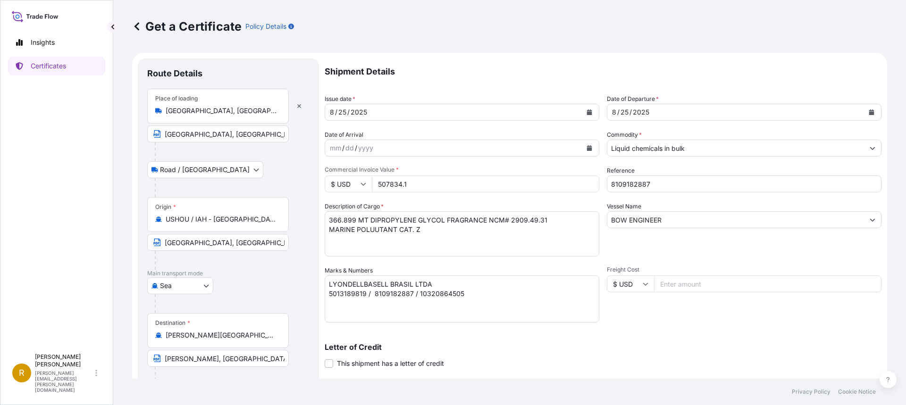
click at [588, 81] on p "Shipment Details" at bounding box center [603, 72] width 557 height 26
click at [586, 81] on p "Shipment Details" at bounding box center [603, 72] width 557 height 26
click at [587, 111] on icon "Calendar" at bounding box center [590, 113] width 6 height 6
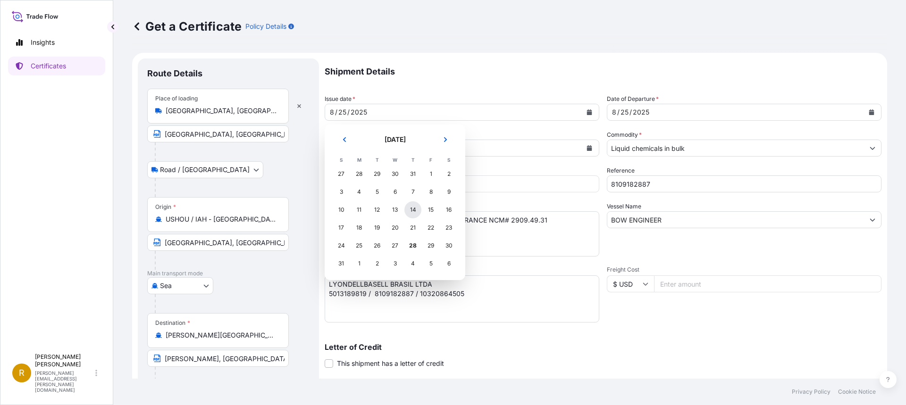
click at [412, 210] on div "14" at bounding box center [413, 210] width 17 height 17
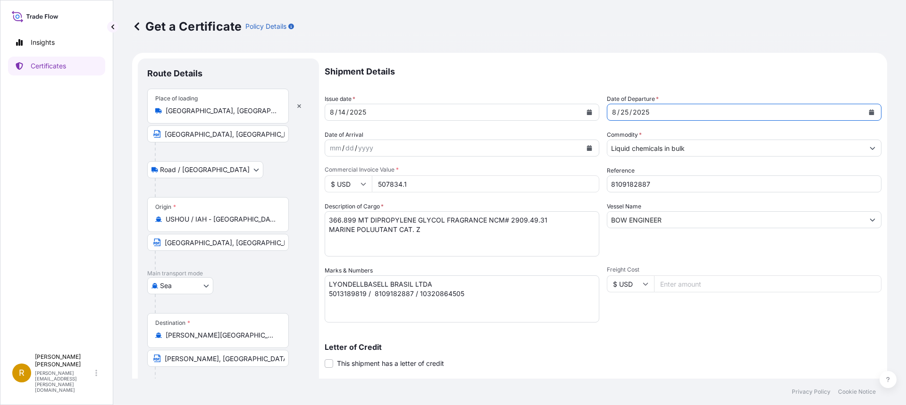
click at [869, 110] on icon "Calendar" at bounding box center [872, 113] width 6 height 6
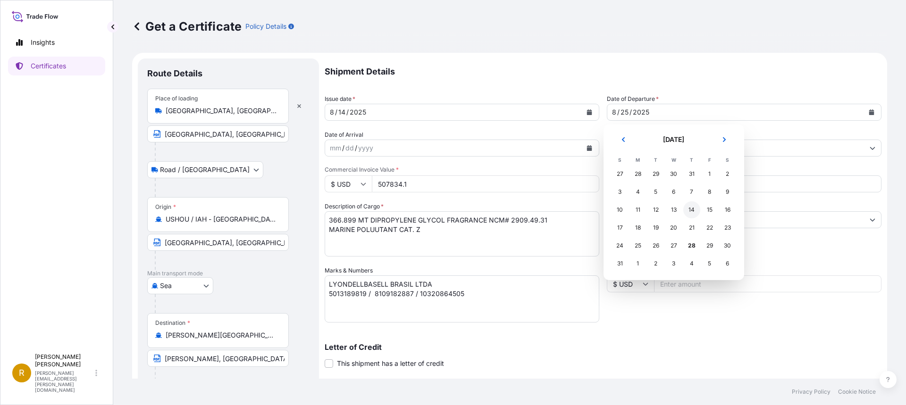
click at [690, 212] on div "14" at bounding box center [692, 210] width 17 height 17
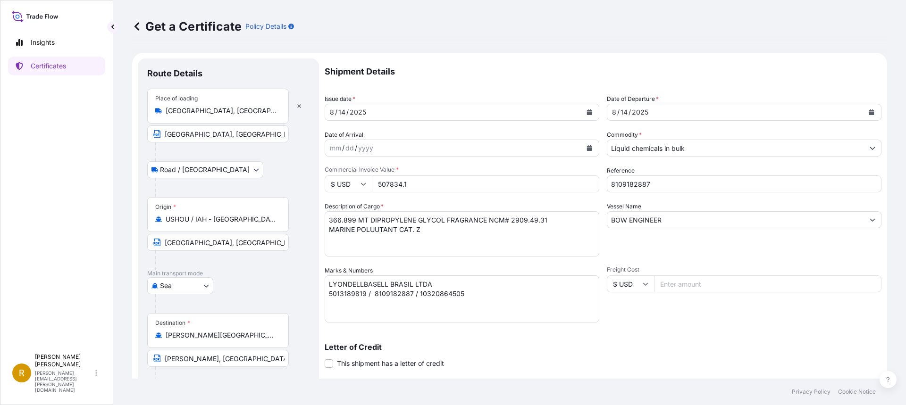
drag, startPoint x: 422, startPoint y: 185, endPoint x: 366, endPoint y: 183, distance: 56.7
click at [366, 183] on div "$ USD 507834.1" at bounding box center [462, 184] width 275 height 17
type input "115564.31"
drag, startPoint x: 647, startPoint y: 182, endPoint x: 569, endPoint y: 180, distance: 77.9
click at [569, 180] on div "Shipment Details Issue date * [DATE] Date of Departure * [DATE] Date of Arrival…" at bounding box center [603, 266] width 557 height 414
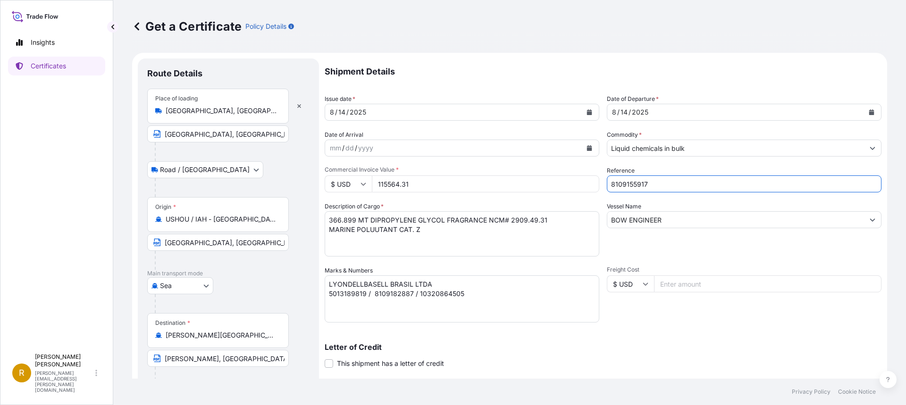
type input "8109155917"
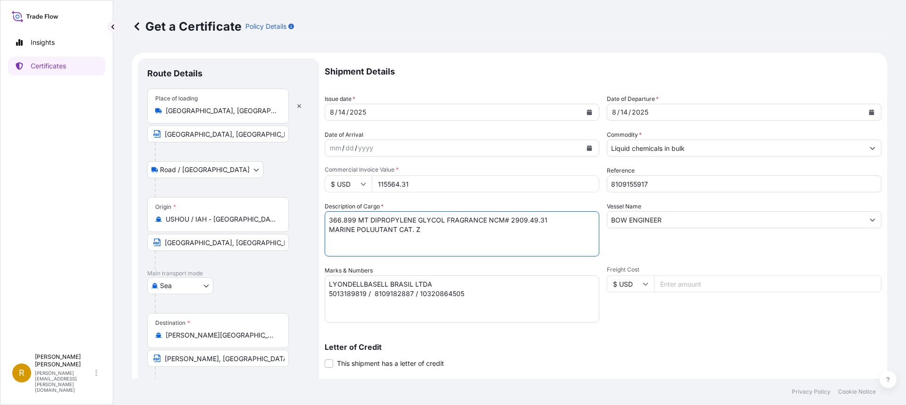
drag, startPoint x: 353, startPoint y: 221, endPoint x: 323, endPoint y: 220, distance: 29.8
click at [323, 220] on form "Route Details Place of loading [GEOGRAPHIC_DATA], [GEOGRAPHIC_DATA], [GEOGRAPHI…" at bounding box center [509, 279] width 755 height 452
click at [414, 229] on textarea "366.899 MT DIPROPYLENE GLYCOL FRAGRANCE NCM# 2909.49.31 MARINE POLUUTANT CAT. Z" at bounding box center [462, 233] width 275 height 45
type textarea "104.608 MT STYRENE MONOMER NCM# 2902.50.00 MARINE POLUUTANT CAT. Y"
click at [343, 295] on textarea "LYONDELLBASELL BRASIL LTDA 5013189819 / 8109182887 / 10320864505" at bounding box center [462, 299] width 275 height 47
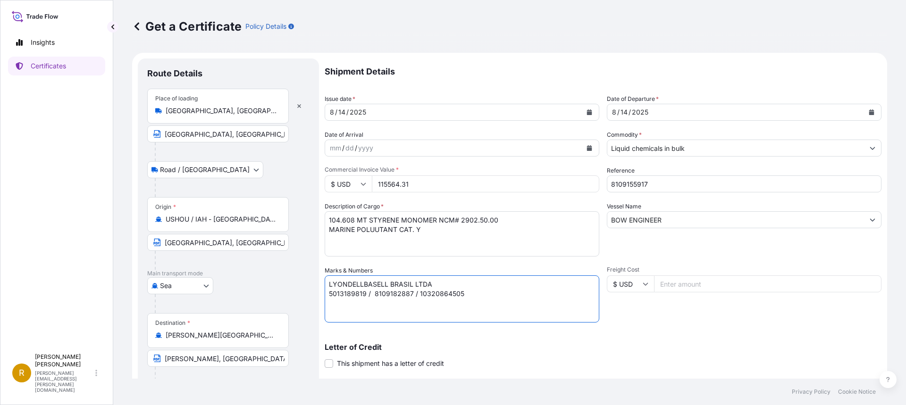
click at [344, 294] on textarea "LYONDELLBASELL BRASIL LTDA 5013189819 / 8109182887 / 10320864505" at bounding box center [462, 299] width 275 height 47
type textarea "LYONDELLBASELL BRASIL LTDA 5013200157 / 8109155917 / 10320855063"
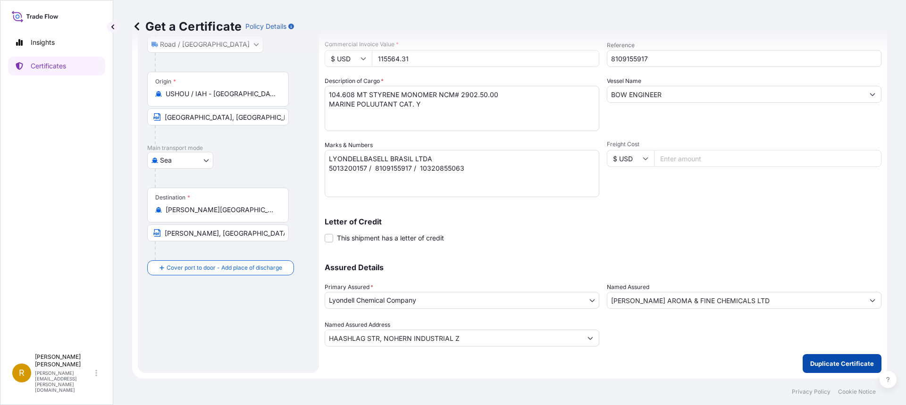
click at [826, 362] on p "Duplicate Certificate" at bounding box center [843, 363] width 64 height 9
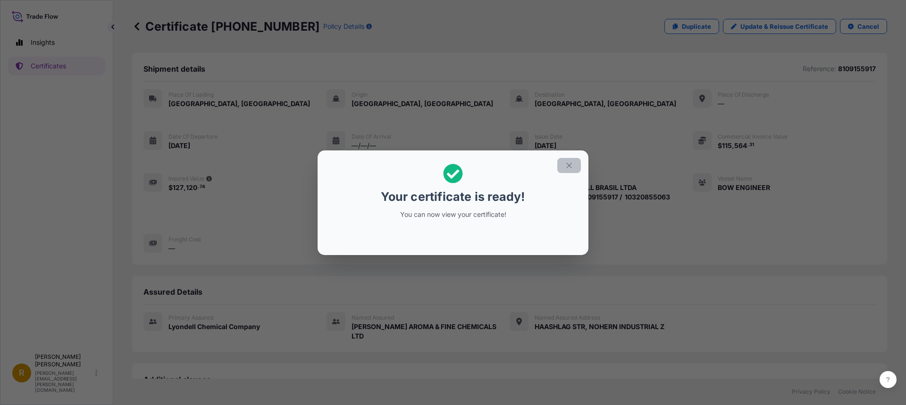
click at [567, 165] on icon "button" at bounding box center [569, 165] width 8 height 8
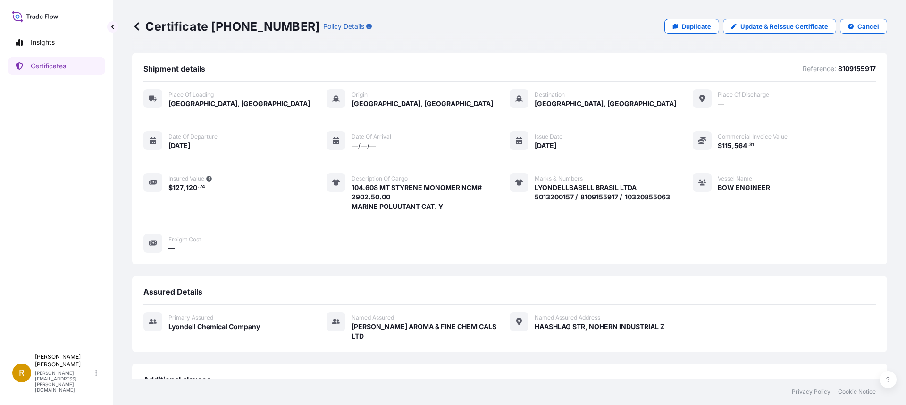
scroll to position [168, 0]
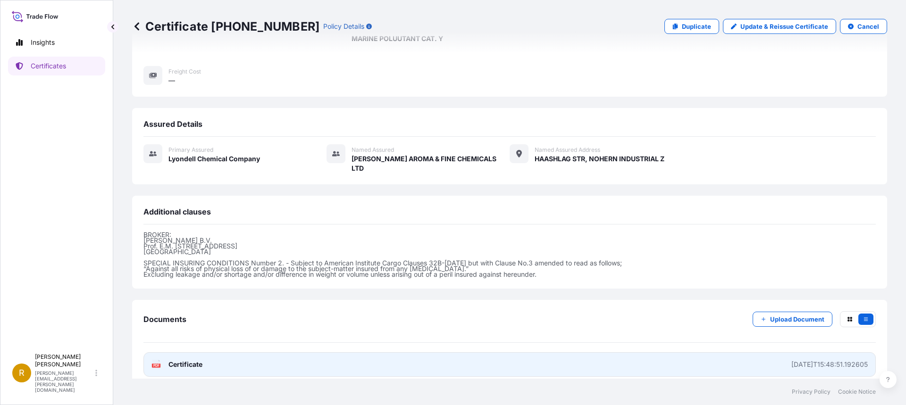
click at [155, 364] on text "PDF" at bounding box center [156, 365] width 6 height 3
